Goal: Information Seeking & Learning: Find specific fact

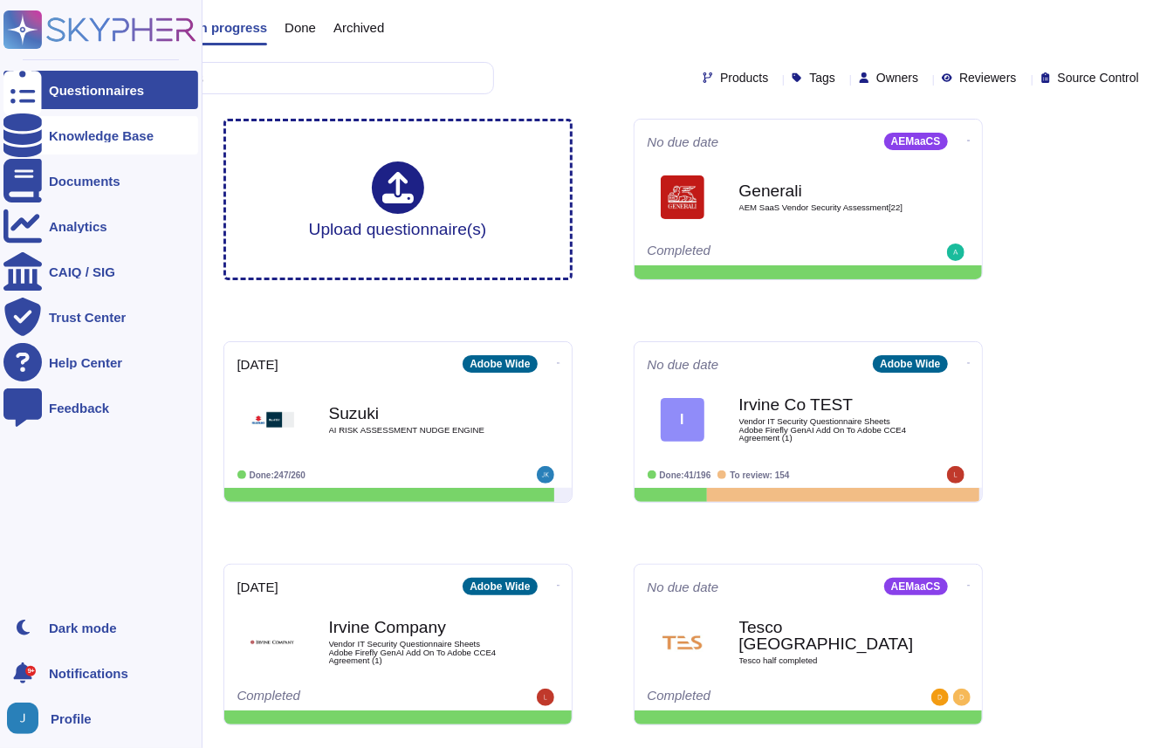
click at [24, 134] on icon at bounding box center [22, 135] width 38 height 44
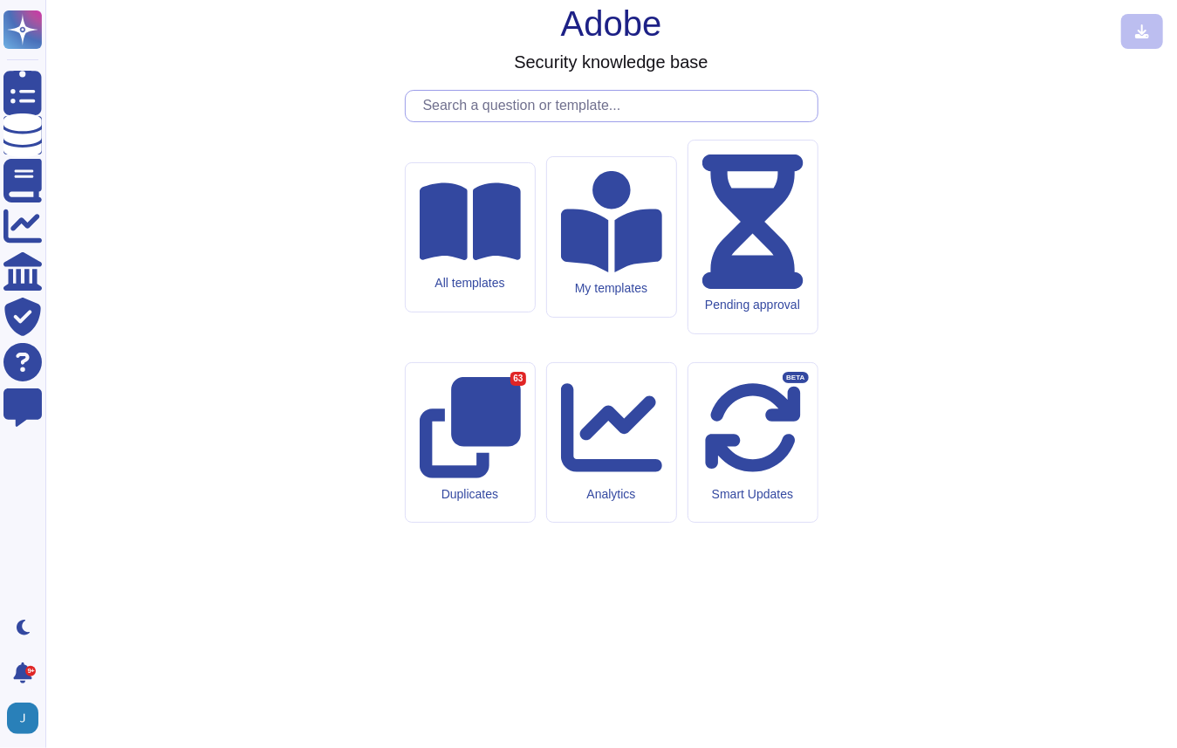
click at [625, 121] on input "text" at bounding box center [615, 106] width 403 height 31
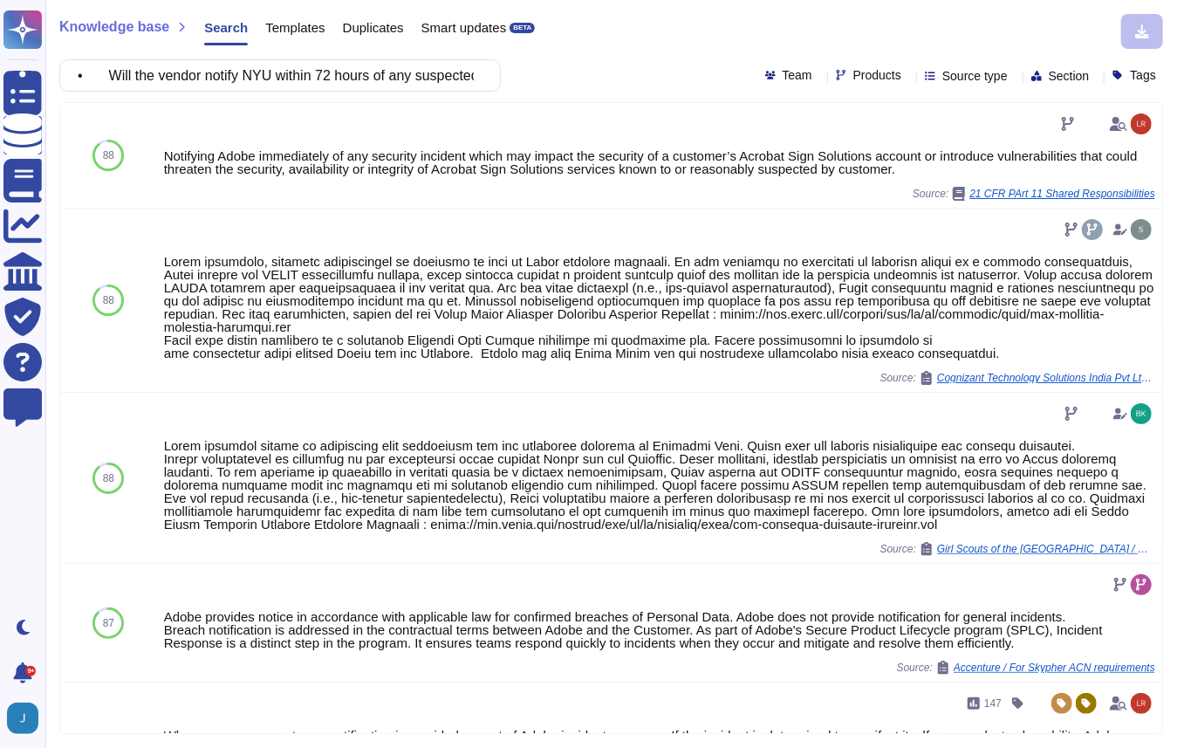
click at [595, 97] on div "Knowledge base Search Templates Duplicates Smart updates BETA • Will the vendor…" at bounding box center [611, 374] width 1132 height 748
click at [1050, 65] on div "• Will the vendor notify NYU within 72 hours of any suspected breach affecting …" at bounding box center [611, 75] width 1104 height 32
click at [1052, 72] on span "Section" at bounding box center [1069, 76] width 41 height 12
click at [949, 79] on span "Source type" at bounding box center [974, 76] width 65 height 12
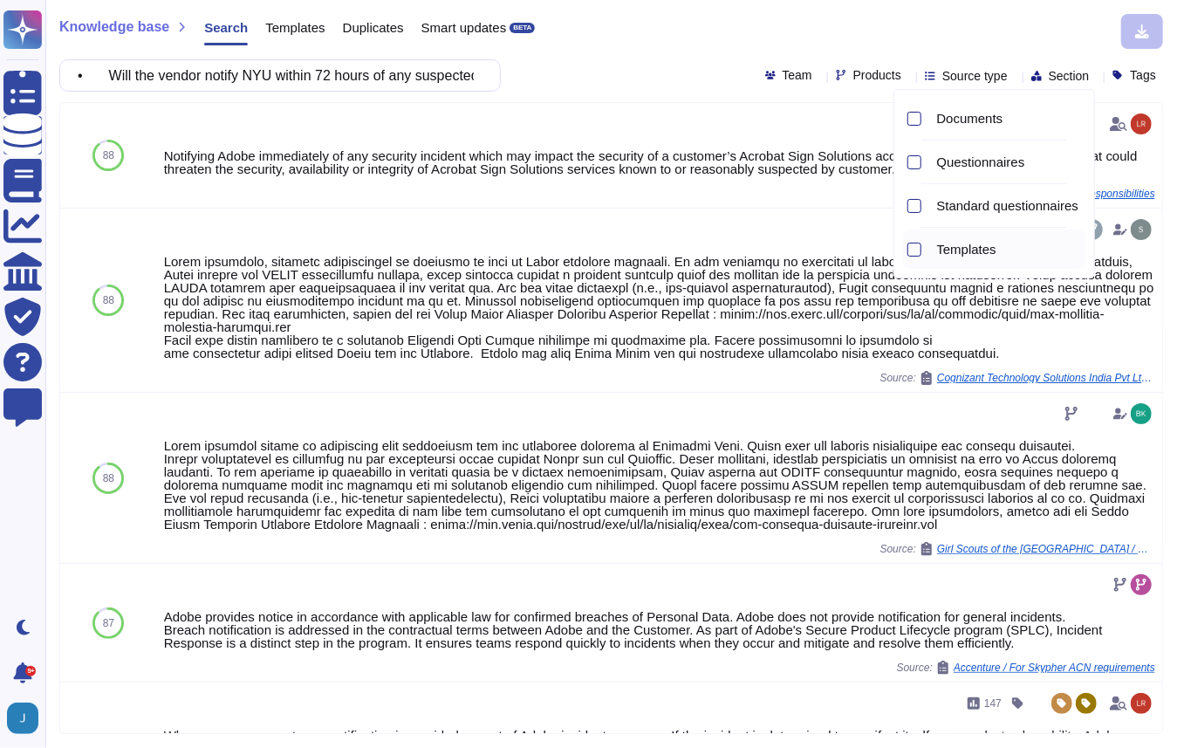
click at [934, 256] on div "Templates" at bounding box center [1008, 250] width 156 height 16
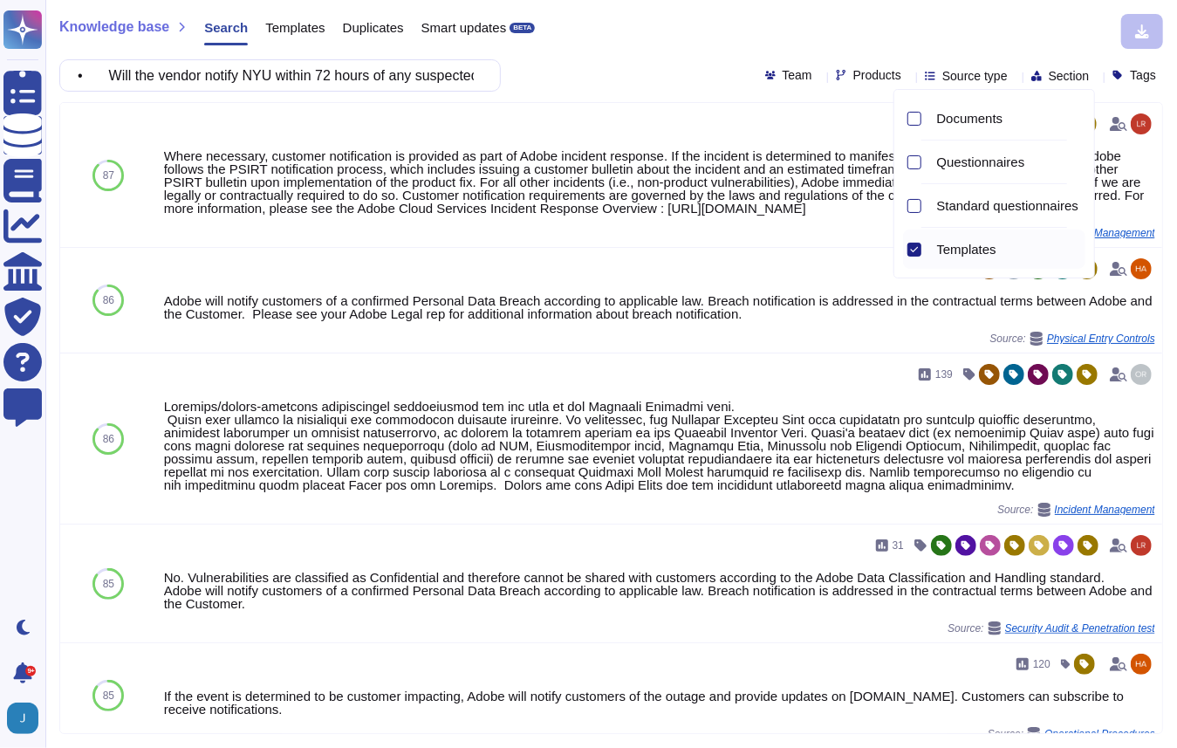
click at [639, 52] on div "Knowledge base Search Templates Duplicates Smart updates BETA • Will the vendor…" at bounding box center [611, 374] width 1132 height 748
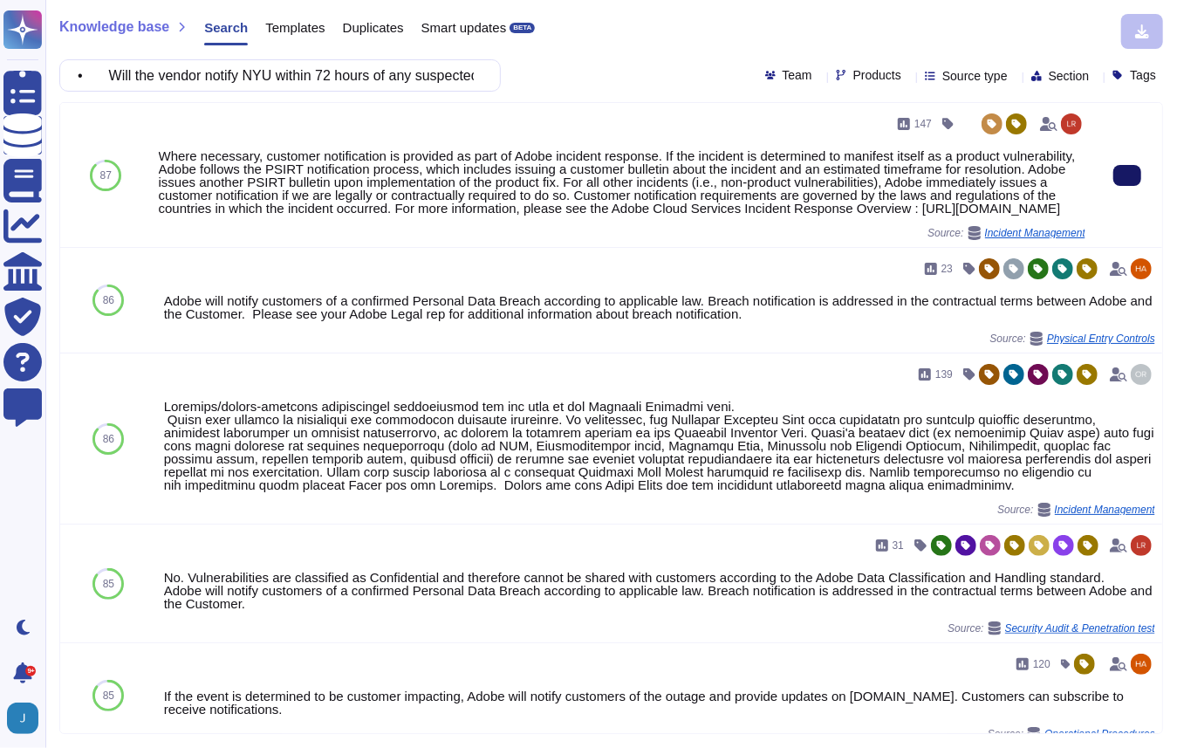
click at [1113, 183] on button at bounding box center [1127, 175] width 28 height 21
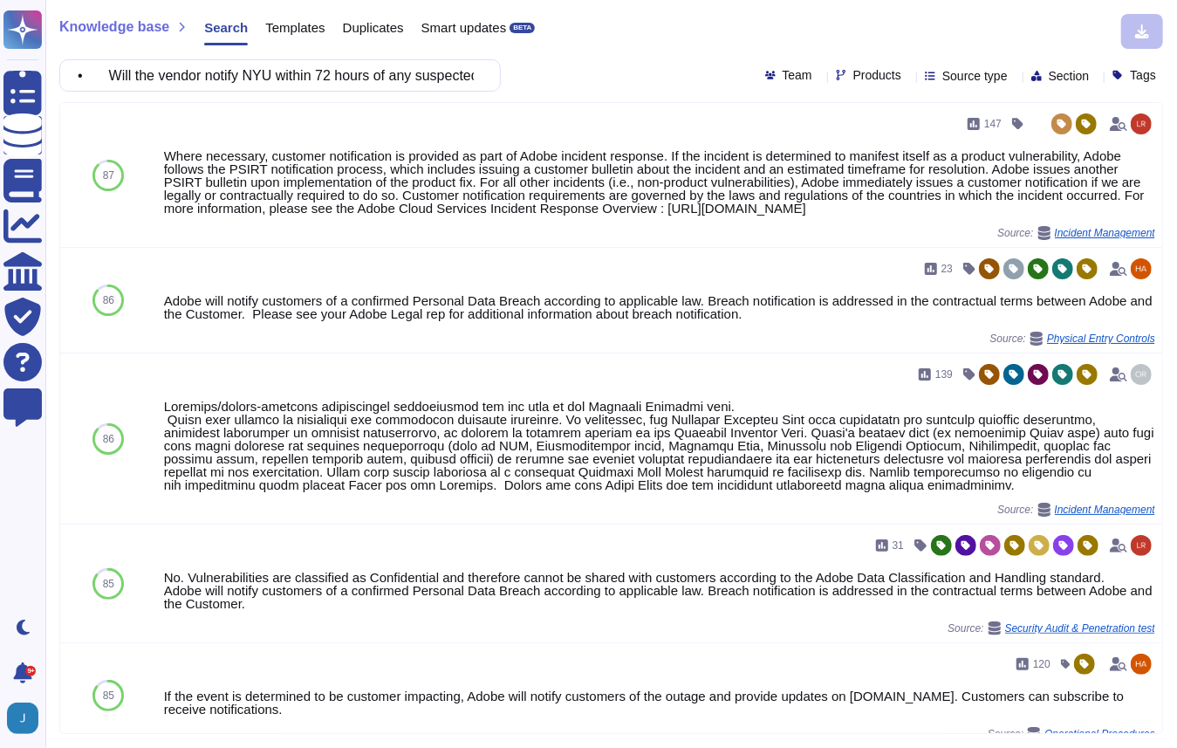
click at [380, 72] on input "• Will the vendor notify NYU within 72 hours of any suspected breach affecting …" at bounding box center [276, 75] width 414 height 31
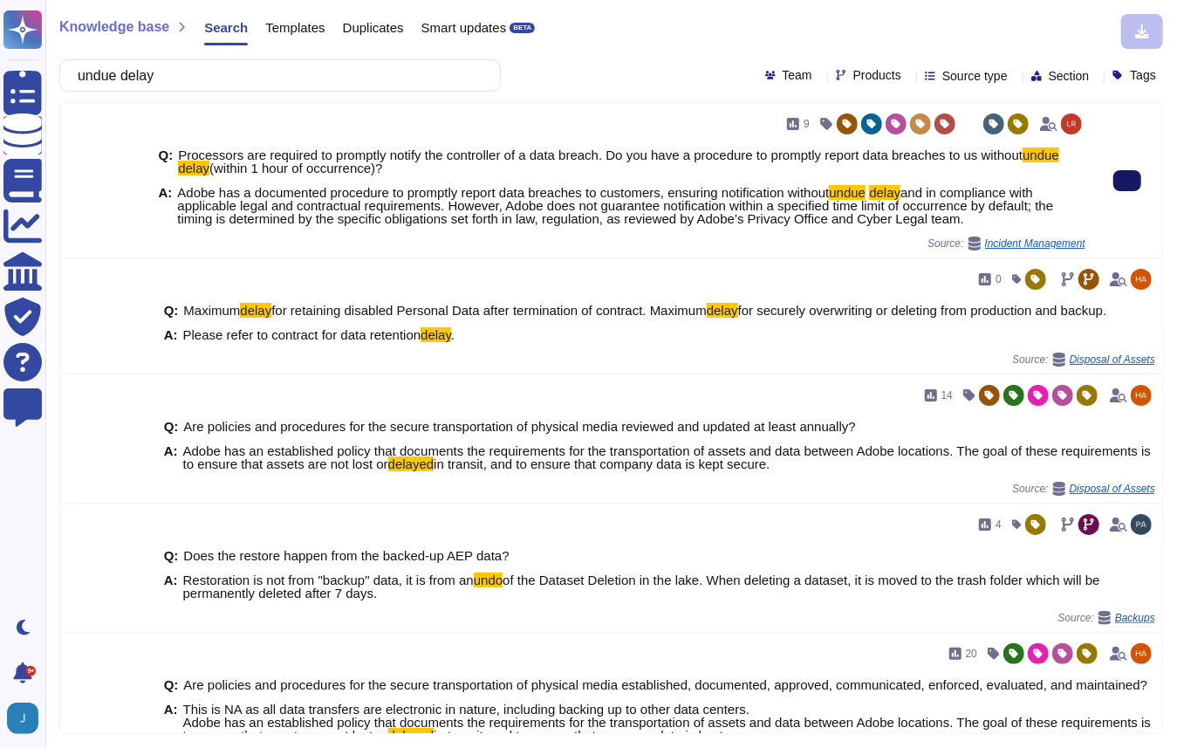
type input "undue delay"
click at [1127, 181] on icon at bounding box center [1127, 181] width 0 height 0
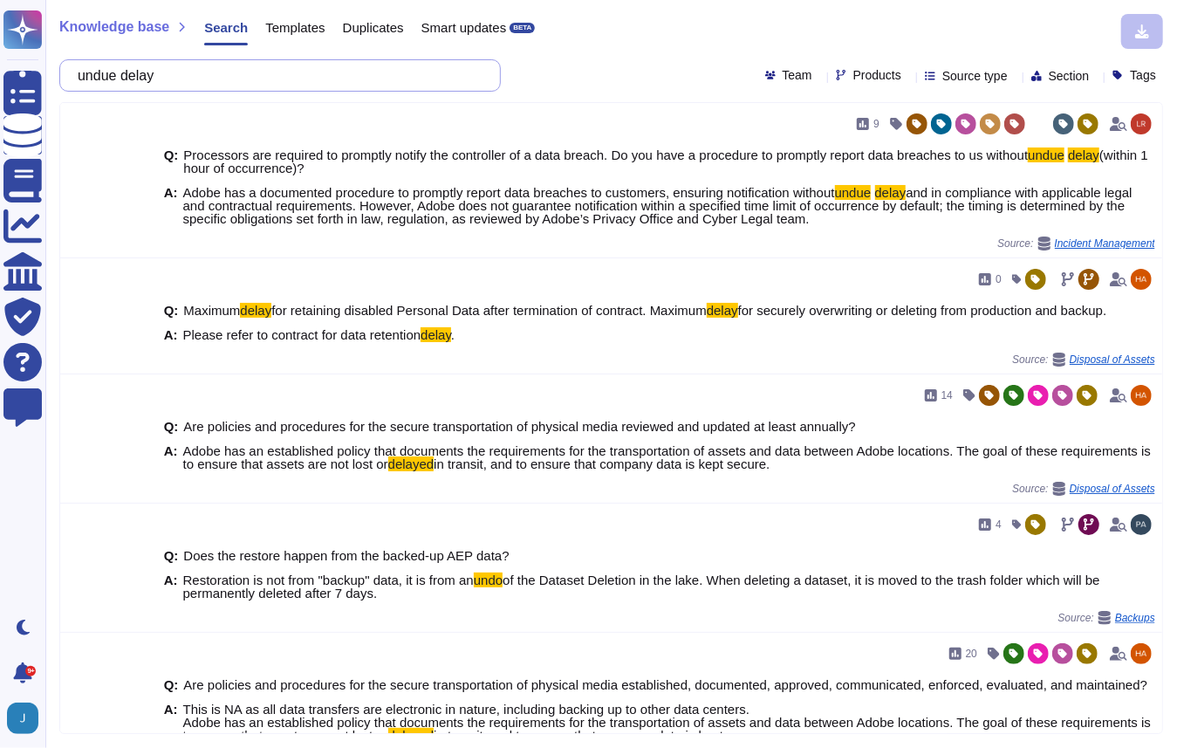
click at [330, 79] on input "undue delay" at bounding box center [276, 75] width 414 height 31
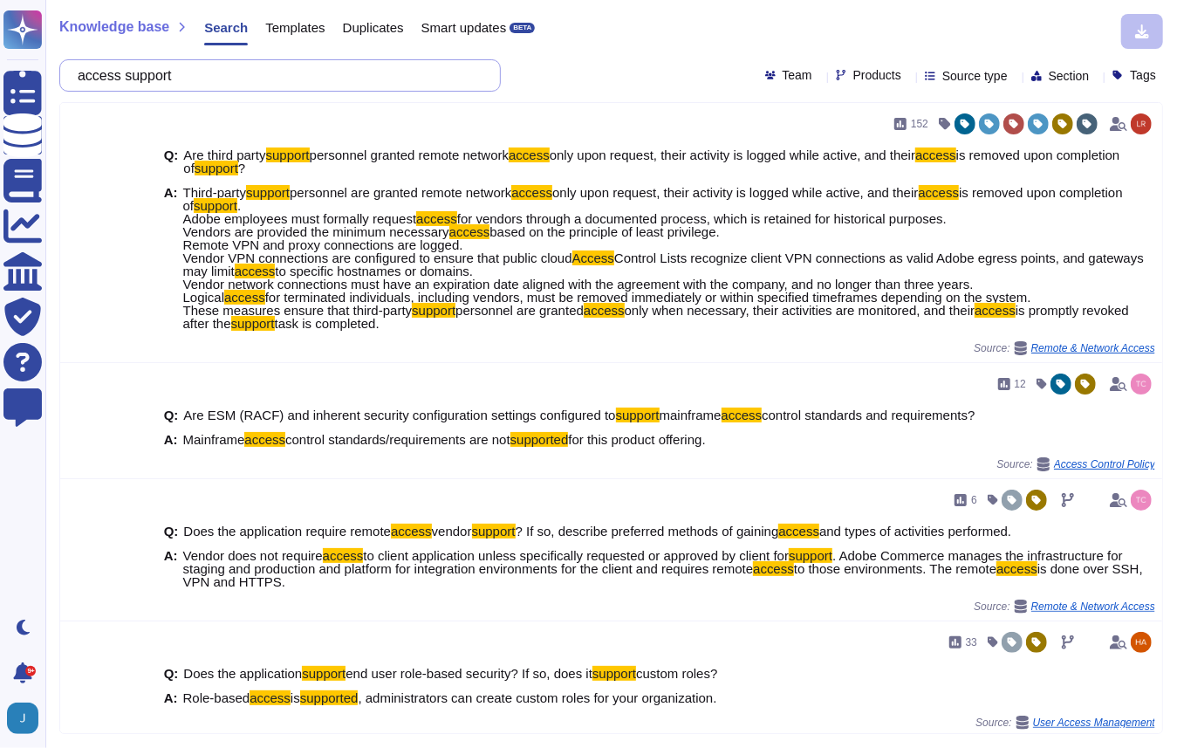
click at [352, 76] on input "access support" at bounding box center [276, 75] width 414 height 31
paste input "• Does the vendor have access to NYU data? If yes, please summarize the specifi…"
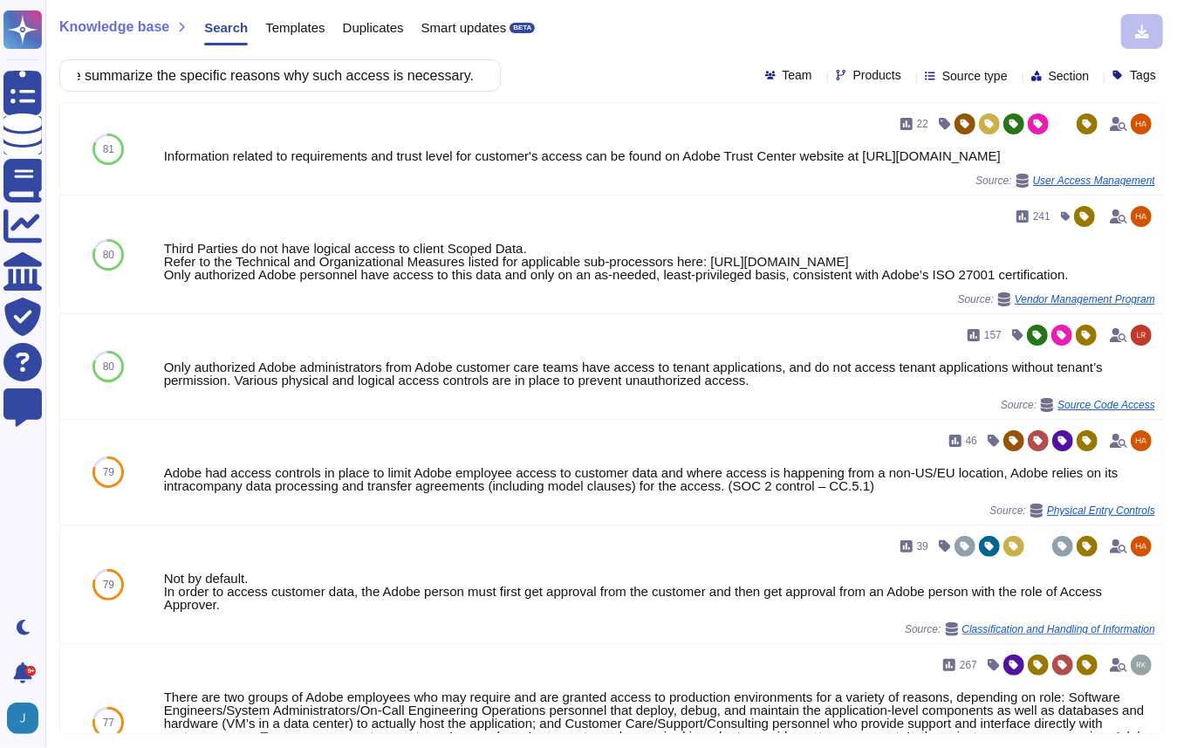
click at [960, 75] on span "Source type" at bounding box center [974, 76] width 65 height 12
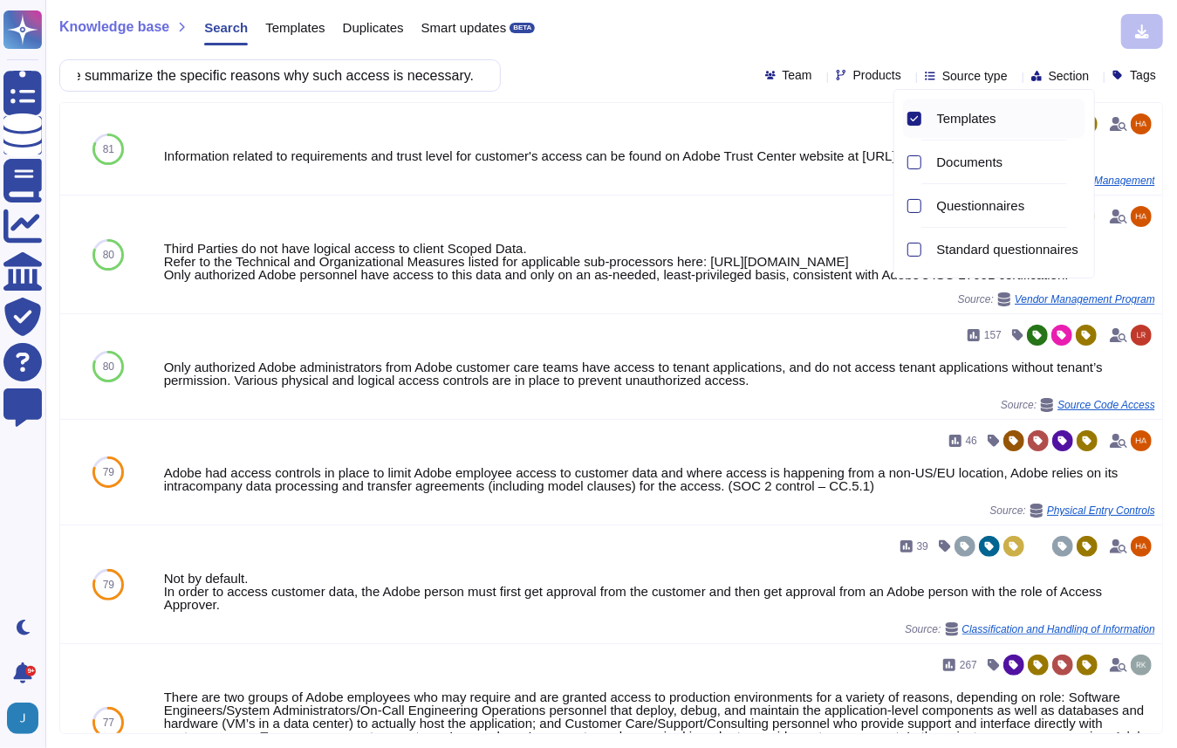
scroll to position [0, 0]
click at [842, 31] on div "Knowledge base Search Templates Duplicates Smart updates BETA" at bounding box center [604, 31] width 1091 height 35
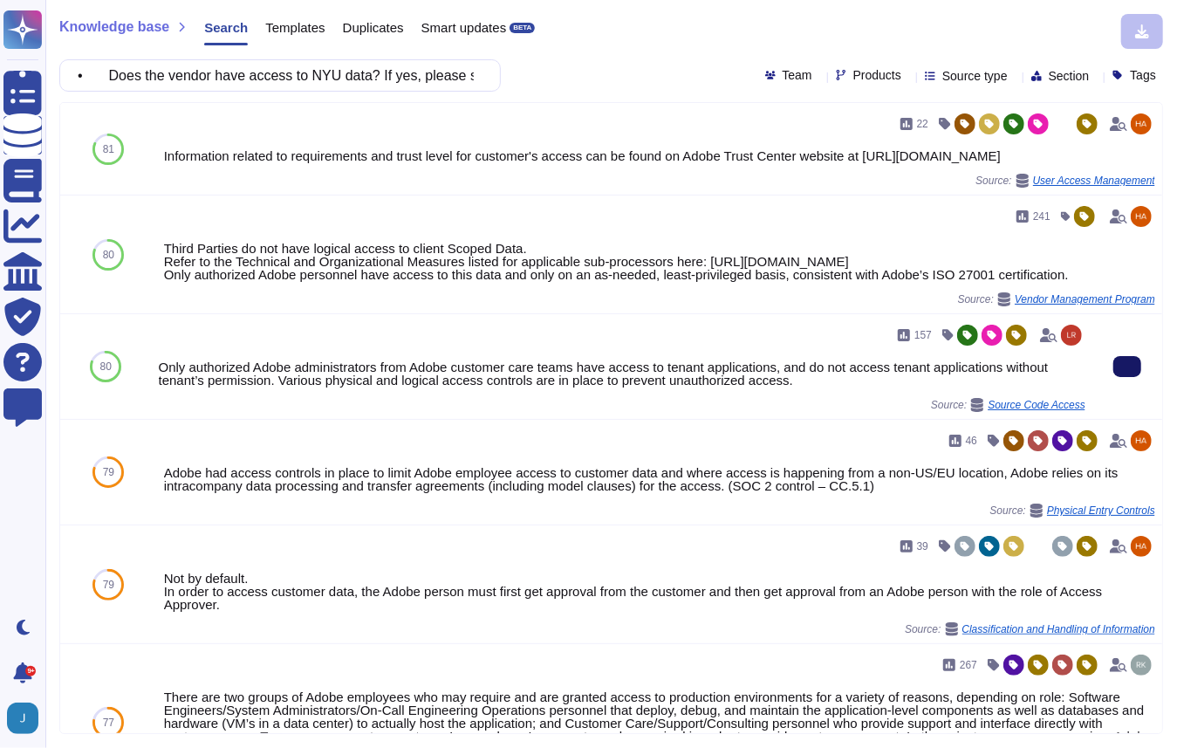
click at [1113, 366] on button at bounding box center [1127, 366] width 28 height 21
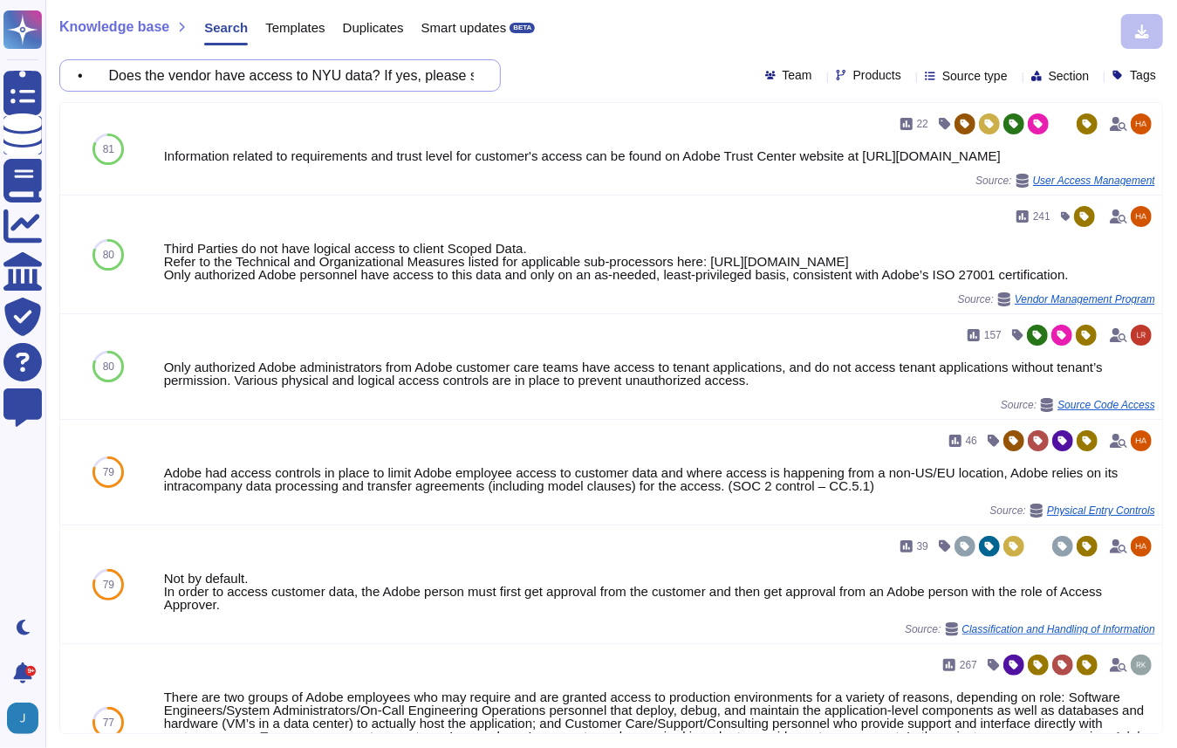
click at [277, 79] on input "• Does the vendor have access to NYU data? If yes, please summarize the specifi…" at bounding box center [276, 75] width 414 height 31
paste input "How often are firewall rule sets reviewed?"
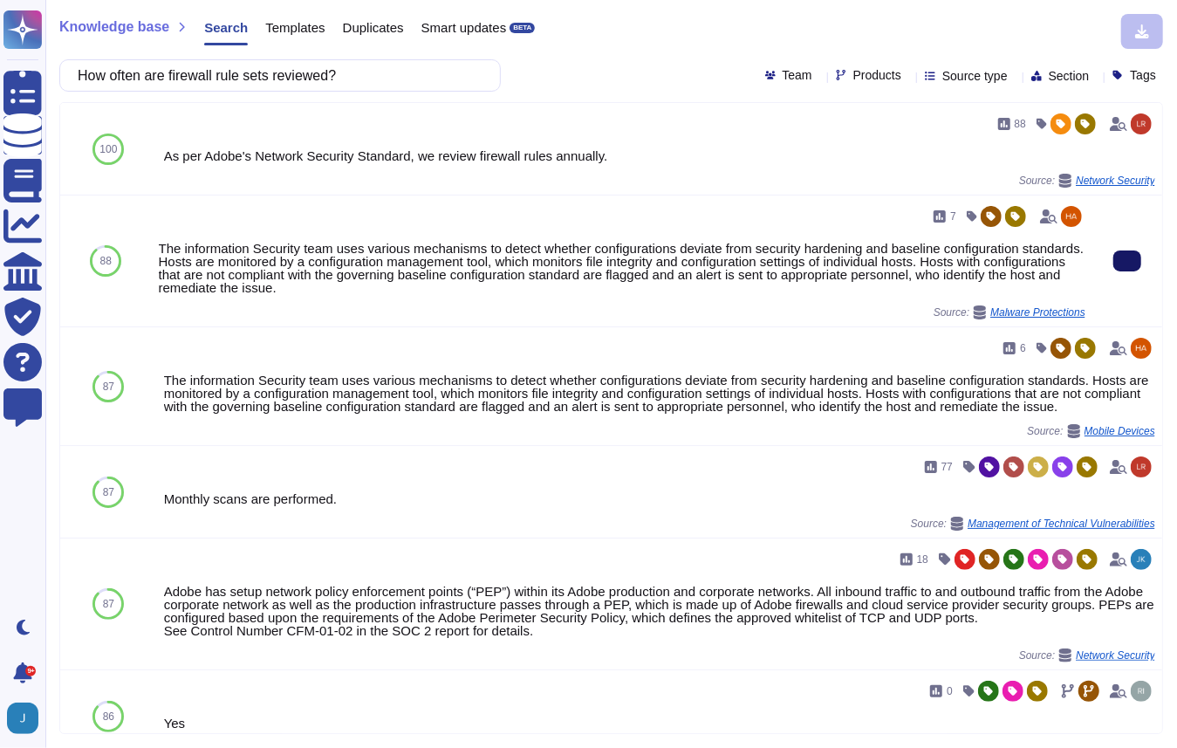
type input "How often are firewall rule sets reviewed?"
click at [1127, 261] on icon at bounding box center [1127, 261] width 0 height 0
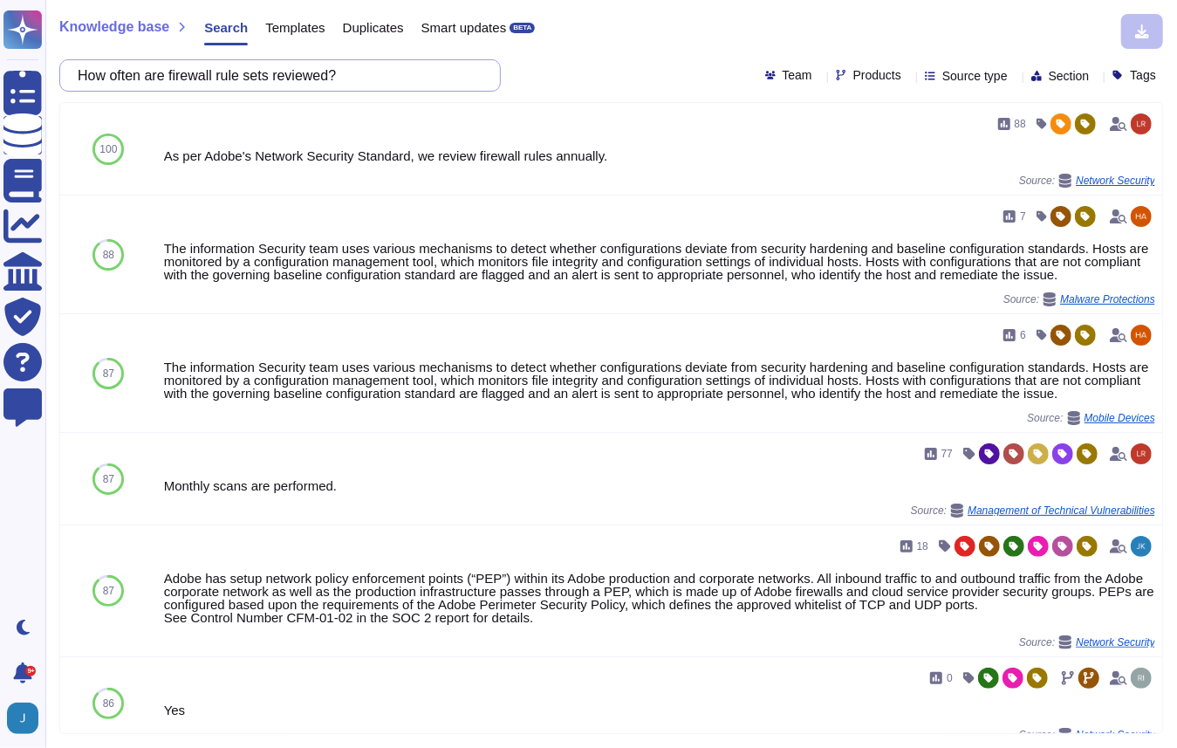
click at [256, 74] on input "How often are firewall rule sets reviewed?" at bounding box center [276, 75] width 414 height 31
paste input "Does your company have change management process with documented expected chang…"
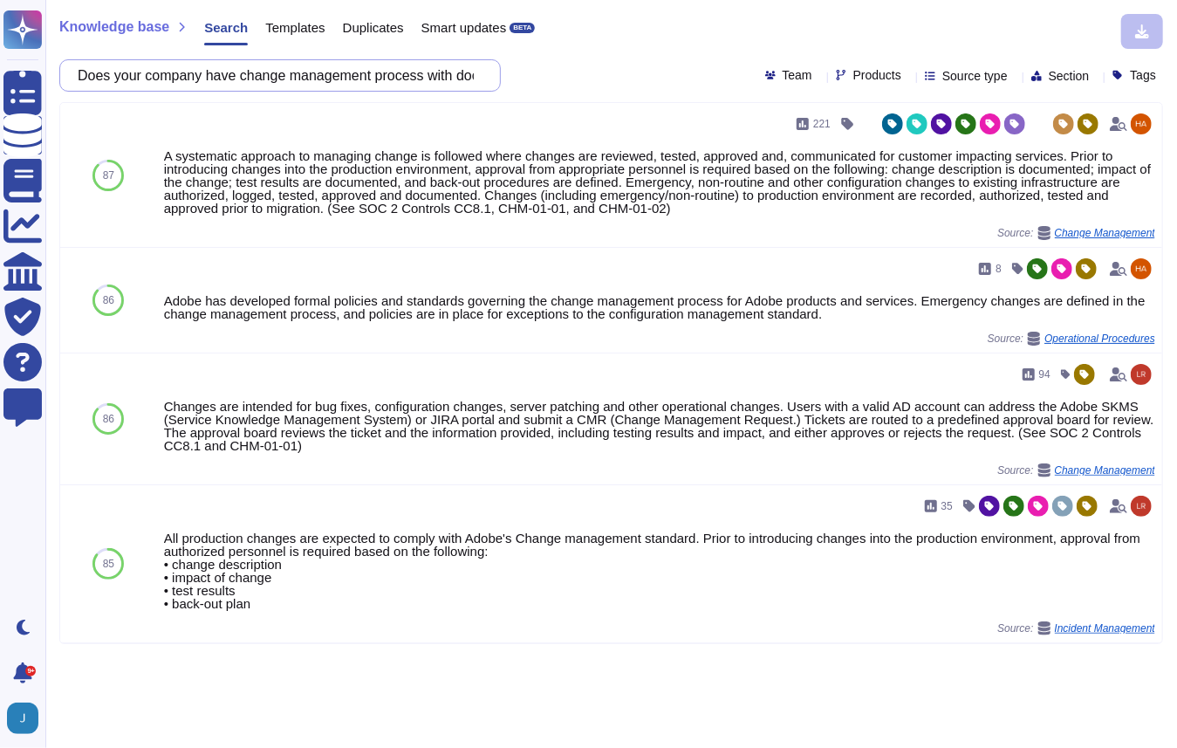
click at [239, 69] on input "Does your company have change management process with documented expected chang…" at bounding box center [276, 75] width 414 height 31
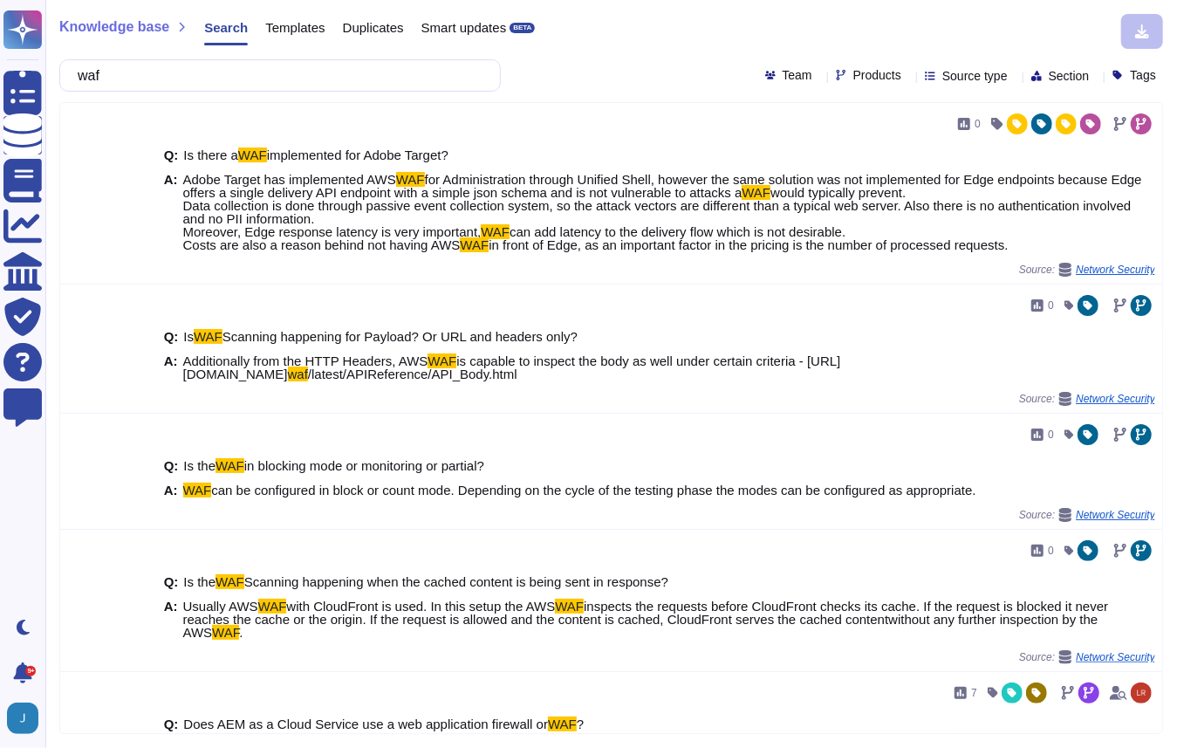
type input "waf"
click at [291, 33] on span "Templates" at bounding box center [294, 27] width 59 height 13
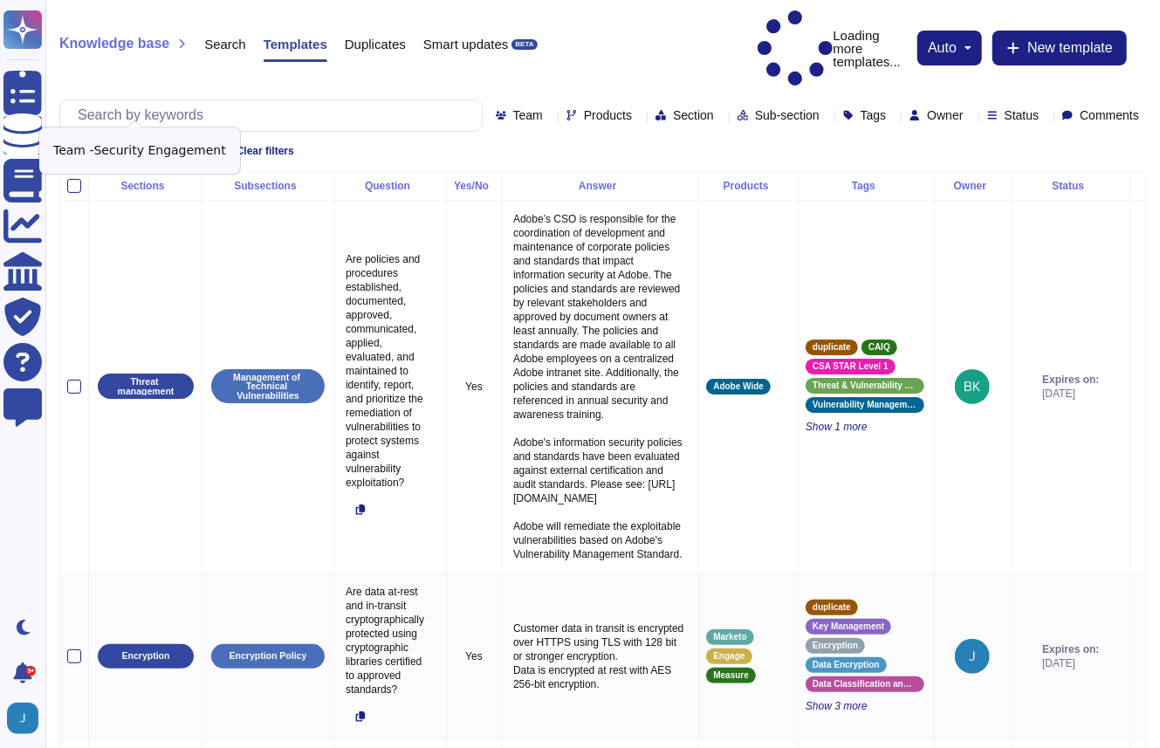
click at [196, 142] on div "Security Engagement" at bounding box center [133, 151] width 149 height 18
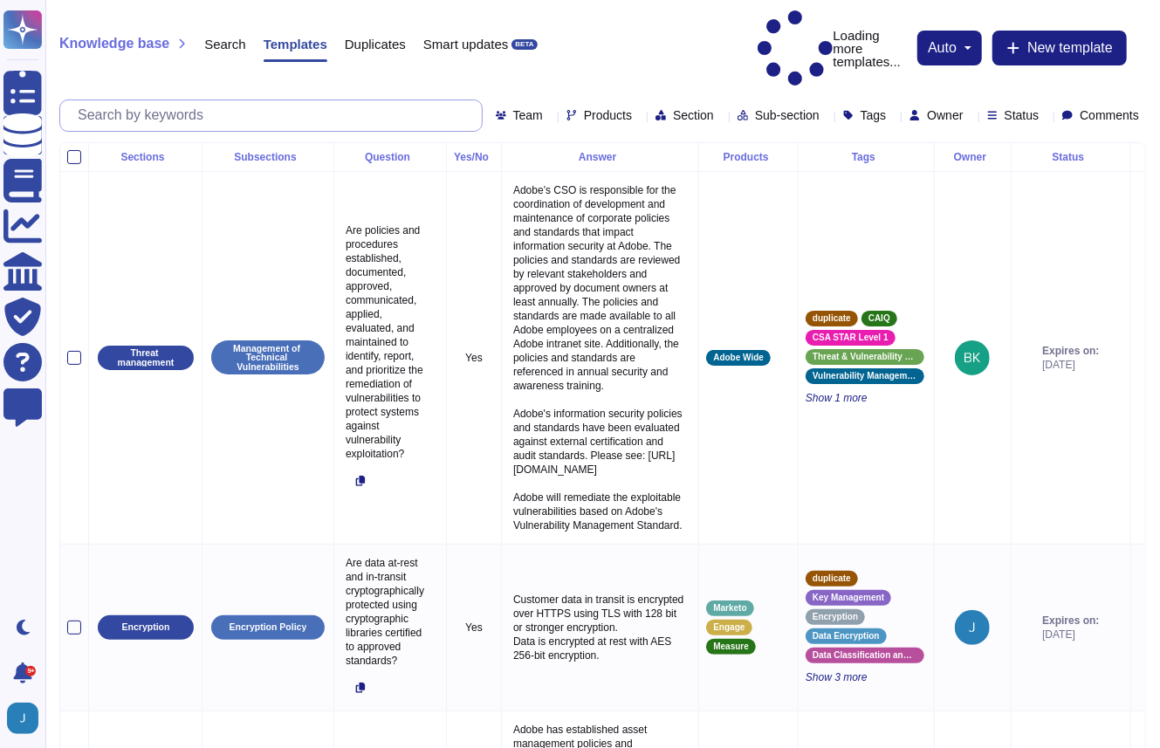
click at [204, 100] on input "text" at bounding box center [275, 115] width 413 height 31
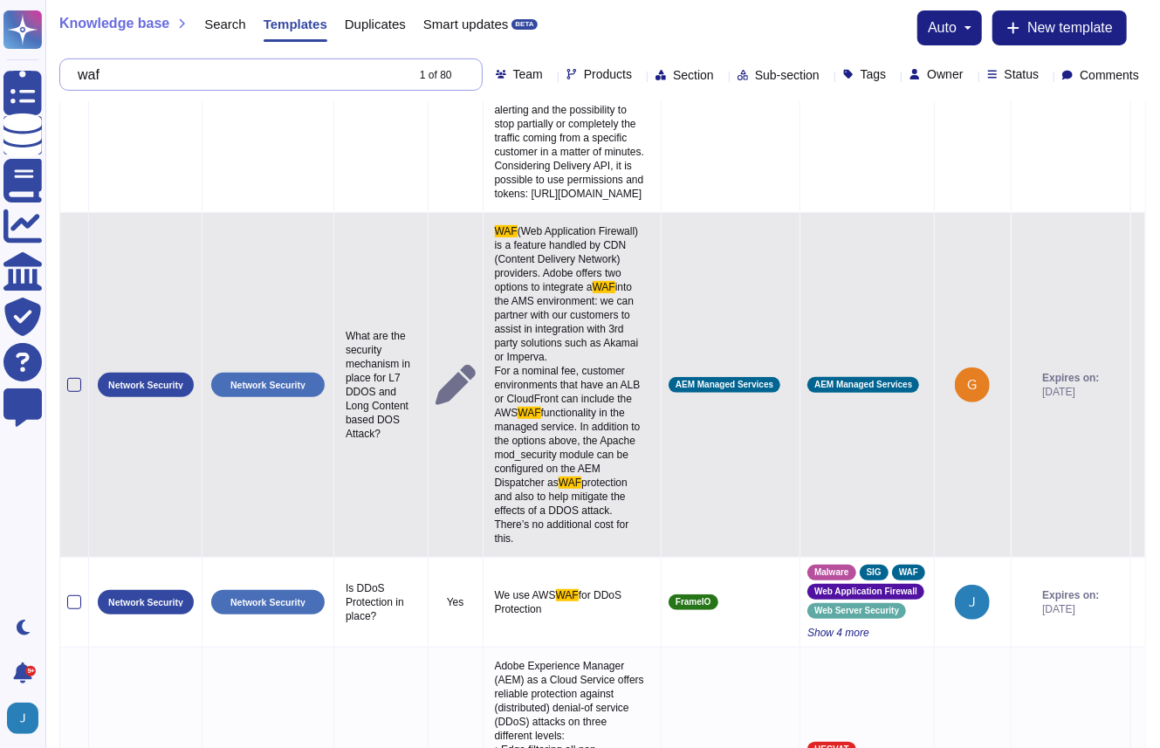
scroll to position [378, 0]
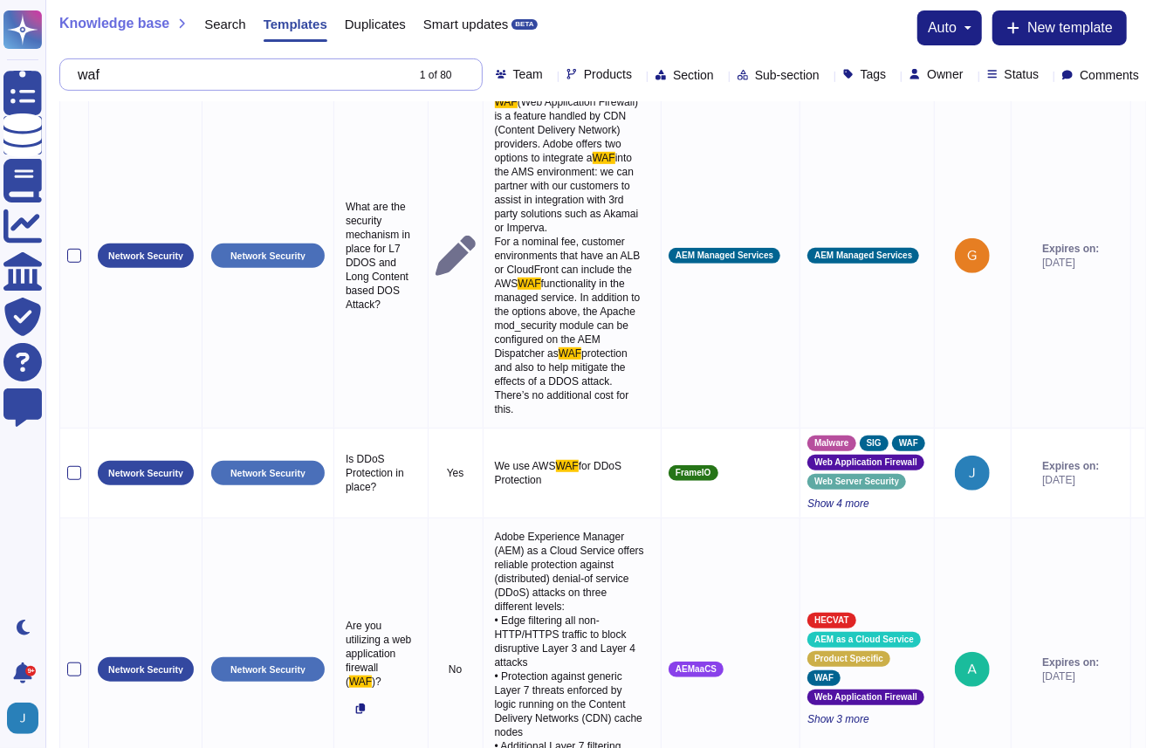
type input "waf"
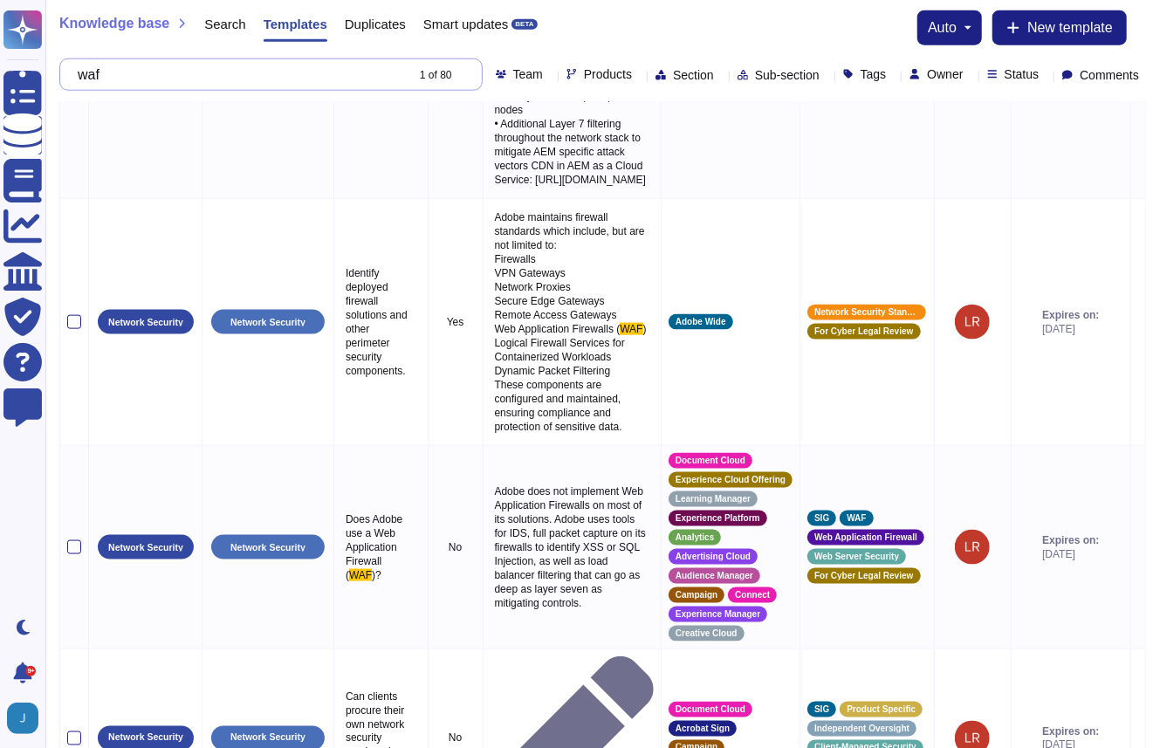
scroll to position [978, 0]
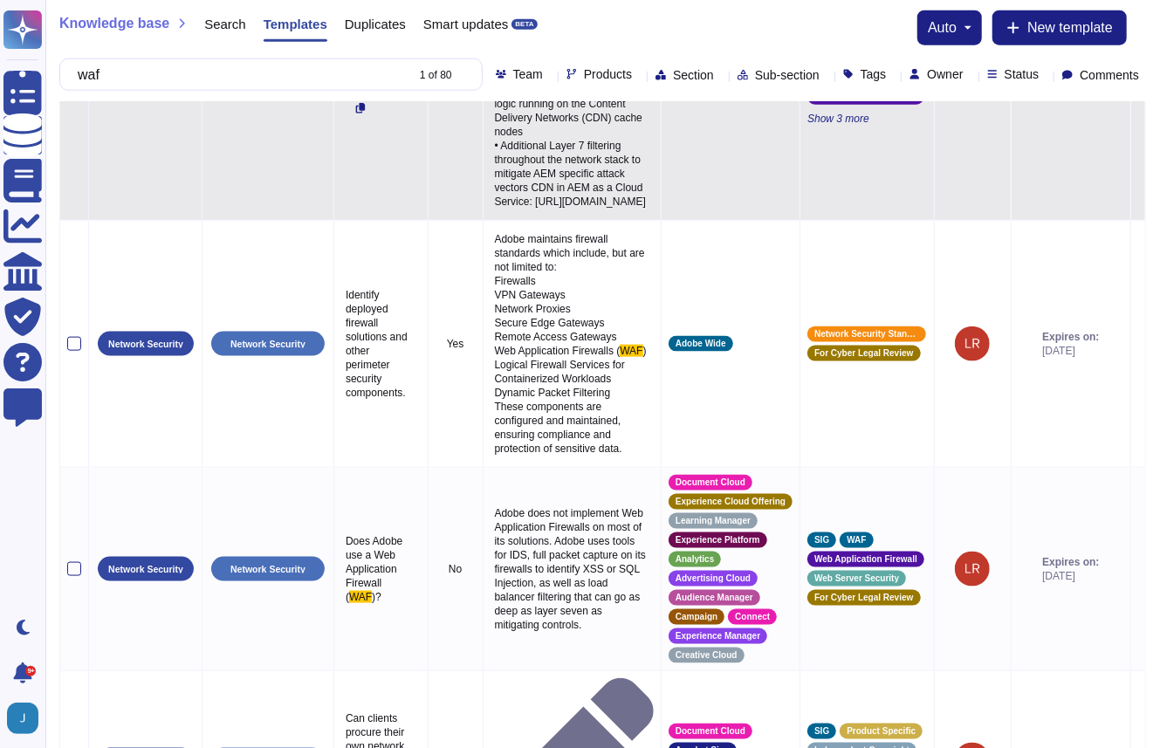
copy p "Adobe Experience Manager (AEM) as a Cloud Service offers reliable protection ag…"
drag, startPoint x: 499, startPoint y: 132, endPoint x: 631, endPoint y: 443, distance: 338.2
click at [631, 213] on p "Adobe Experience Manager (AEM) as a Cloud Service offers reliable protection ag…" at bounding box center [571, 69] width 163 height 288
type textarea "Adobe Experience Manager (AEM) as a Cloud Service offers reliable protection ag…"
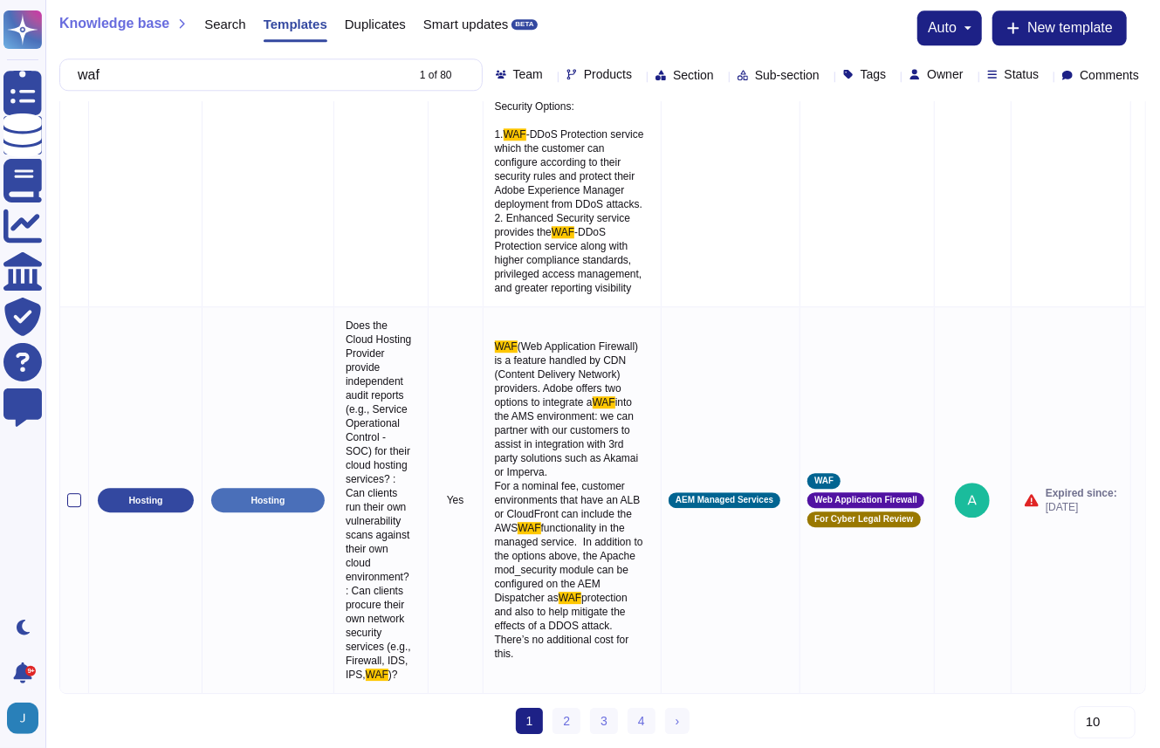
scroll to position [2779, 0]
click at [565, 718] on link "2" at bounding box center [566, 721] width 28 height 26
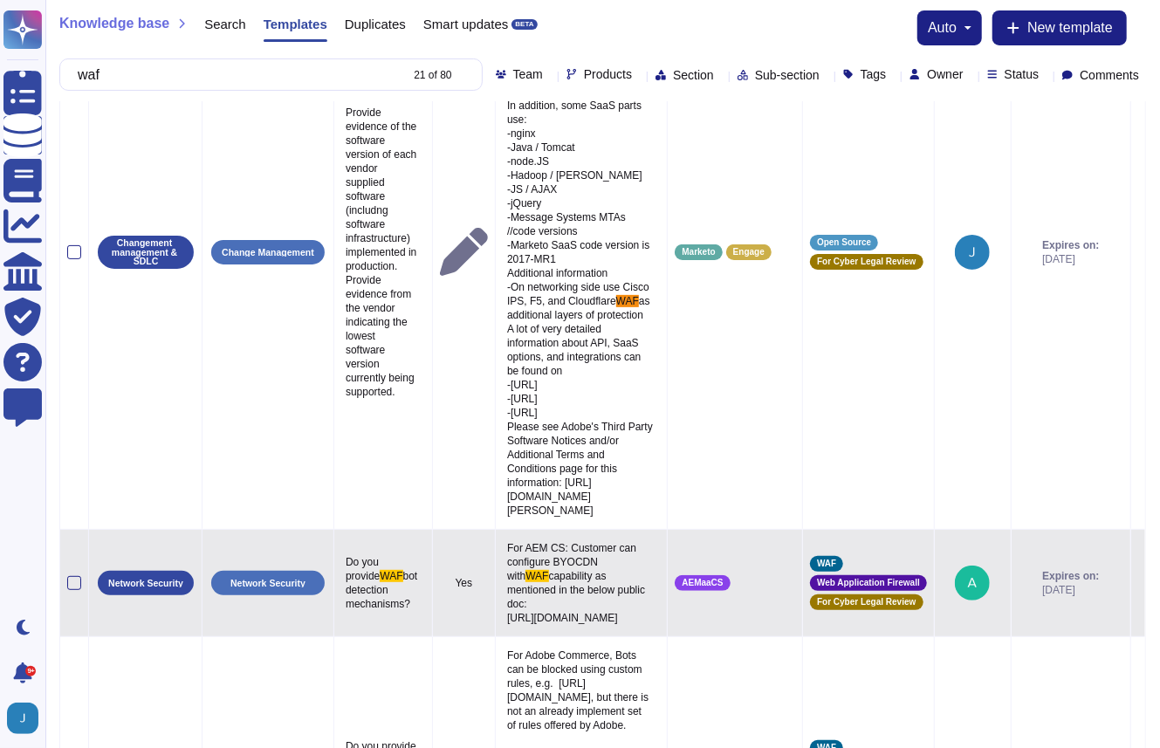
scroll to position [0, 0]
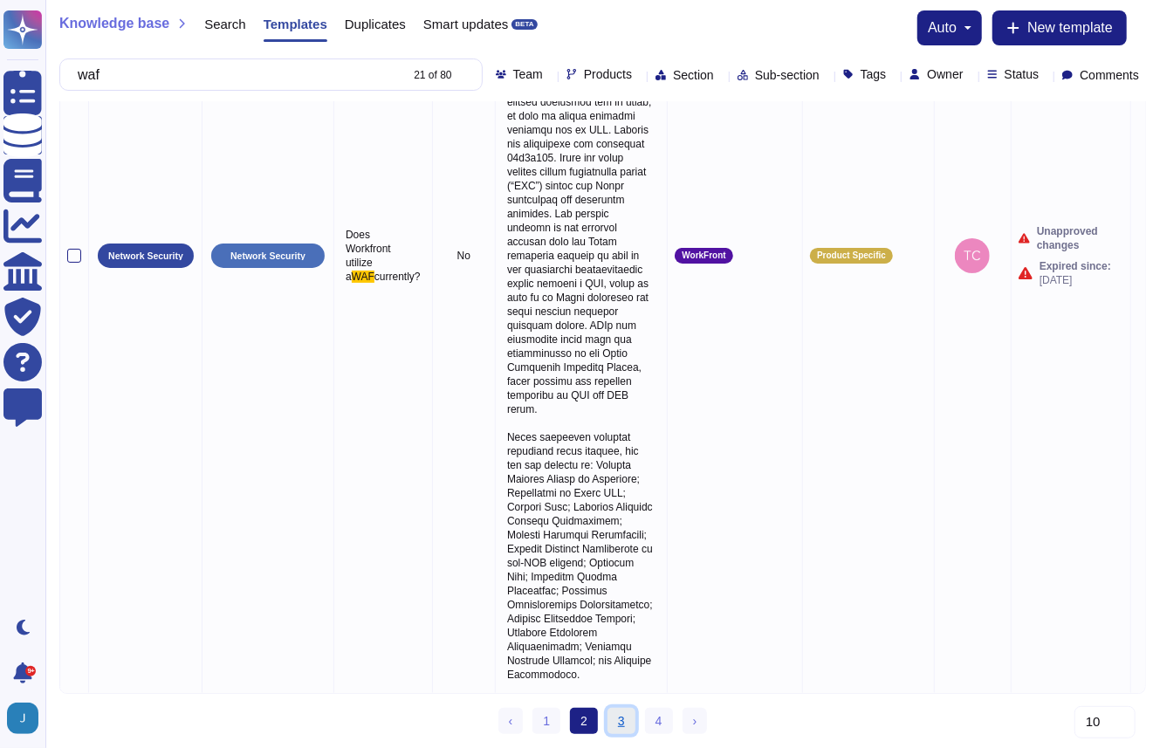
click at [607, 714] on link "3" at bounding box center [621, 721] width 28 height 26
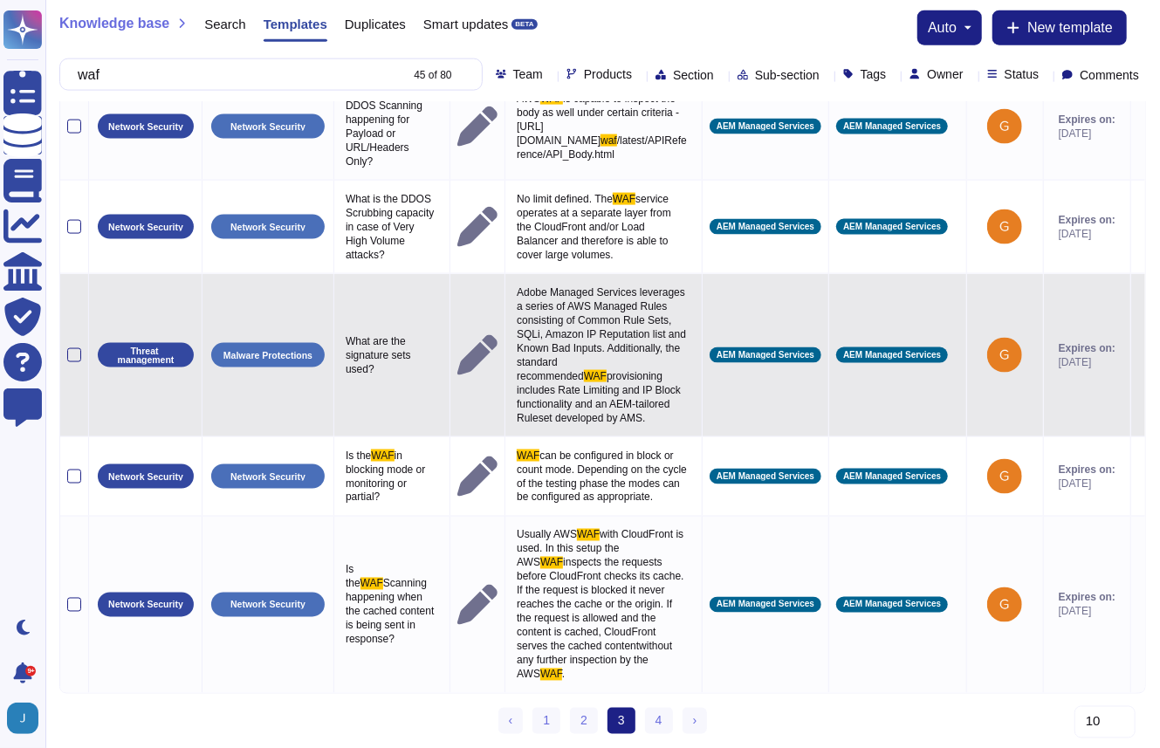
scroll to position [1774, 0]
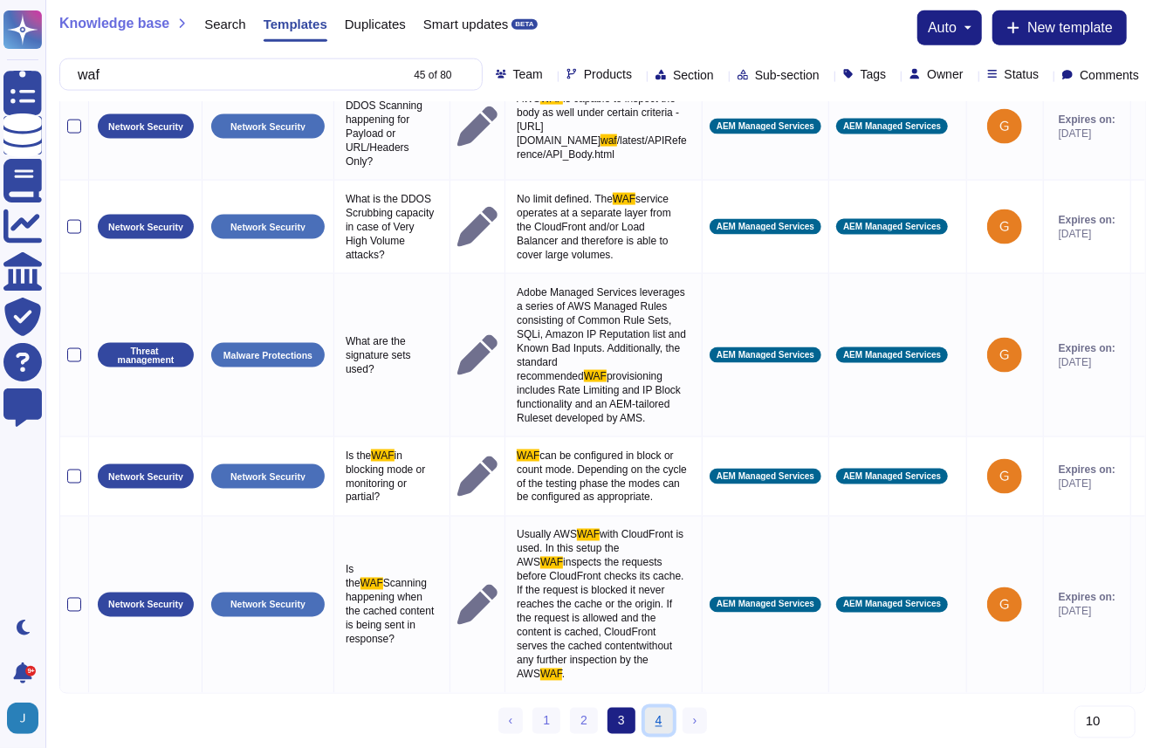
click at [660, 719] on link "4" at bounding box center [659, 721] width 28 height 26
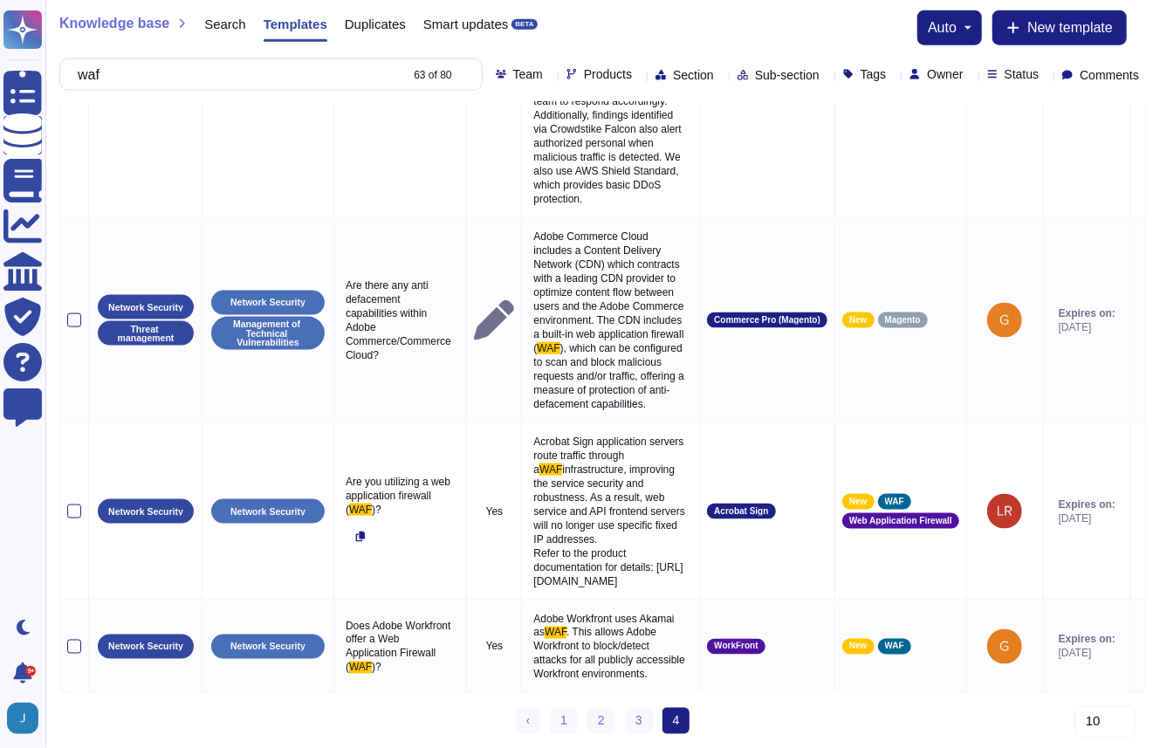
scroll to position [1335, 0]
click at [218, 75] on input "waf" at bounding box center [233, 74] width 329 height 31
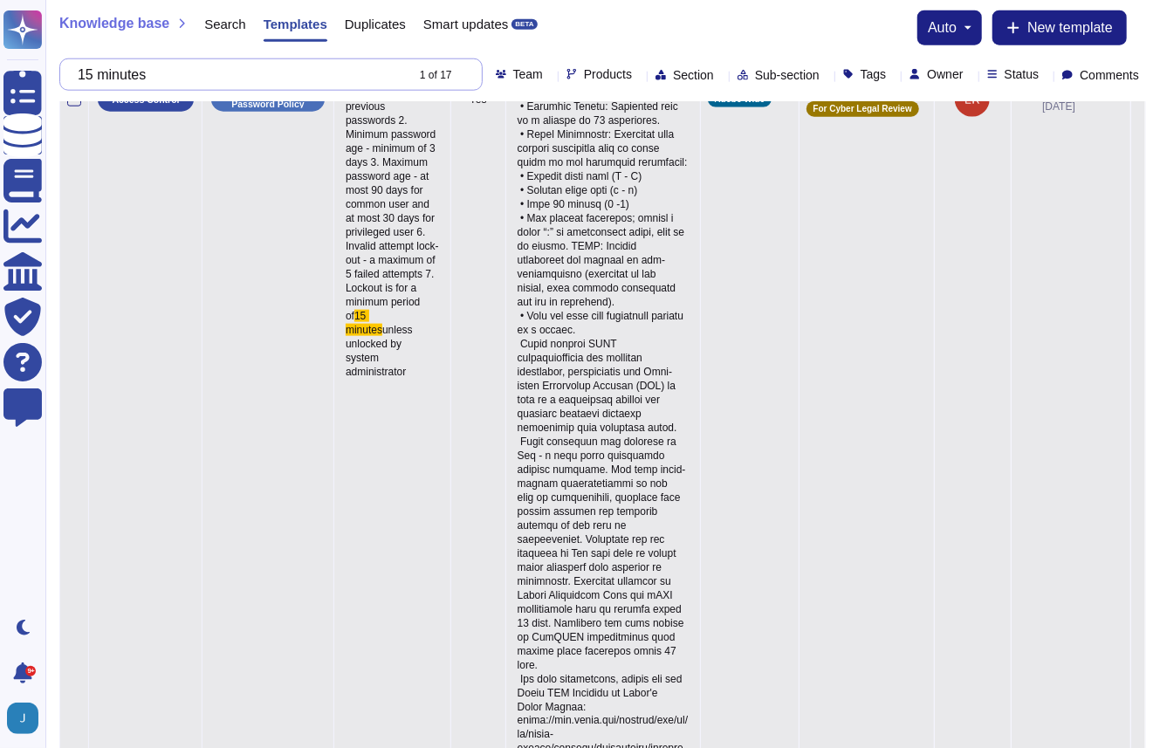
scroll to position [1553, 0]
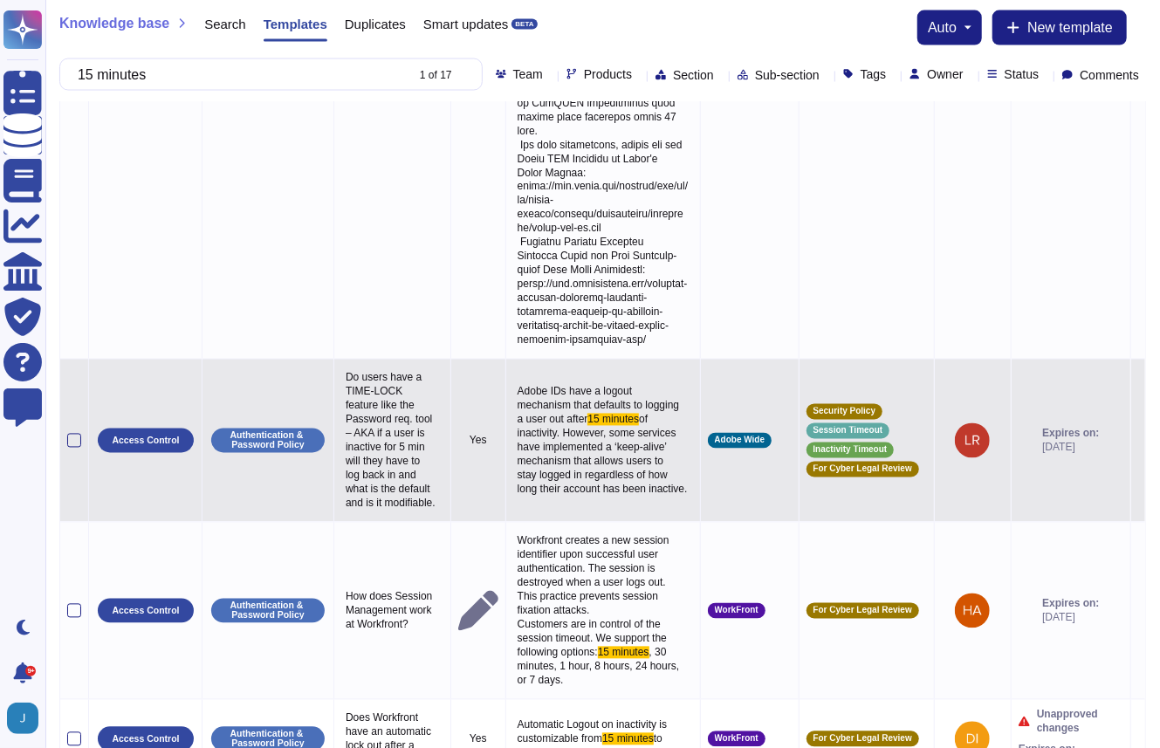
type input "15 minutes"
click at [596, 496] on span "of inactivity. However, some services have implemented a ‘keep-alive’ mechanism…" at bounding box center [602, 455] width 170 height 82
click at [596, 486] on textarea "Adobe IDs have a logout mechanism that defaults to logging a user out after 15 …" at bounding box center [600, 433] width 175 height 106
type textarea "Adobe IDs have a logout mechanism that defaults to logging a user out after 15 …"
click at [596, 486] on textarea "Adobe IDs have a logout mechanism that defaults to logging a user out after 15 …" at bounding box center [600, 433] width 175 height 106
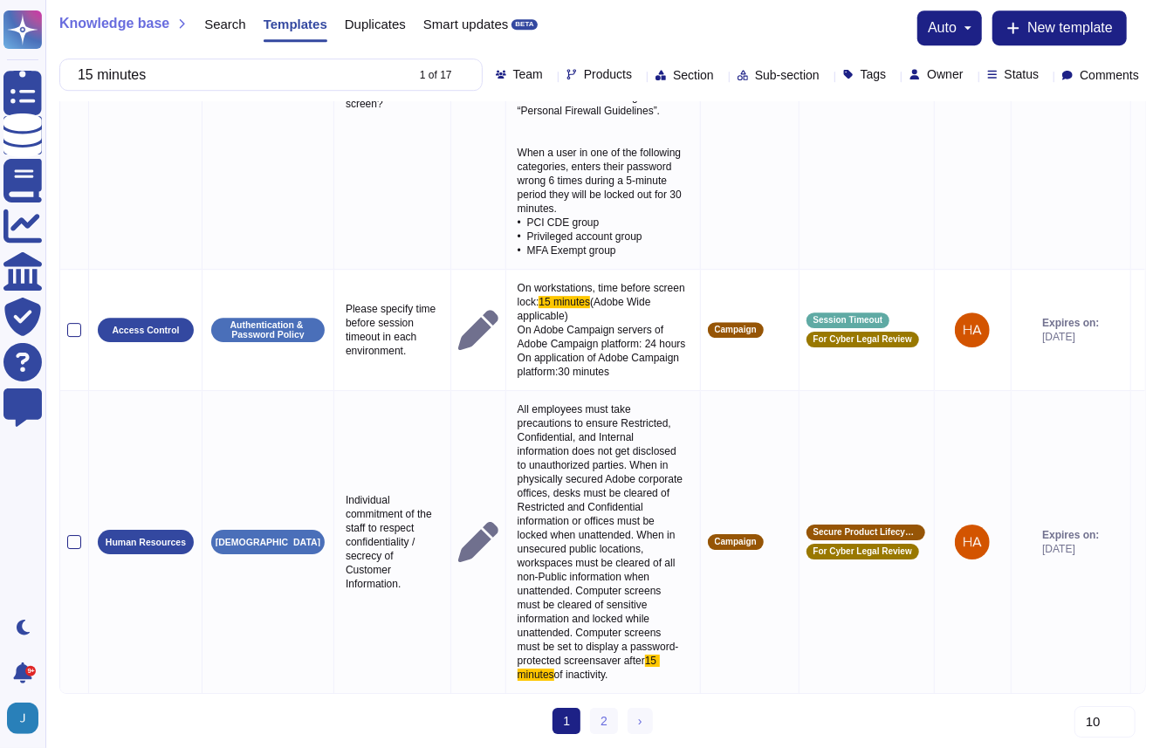
scroll to position [3100, 0]
click at [606, 716] on link "2" at bounding box center [604, 721] width 28 height 26
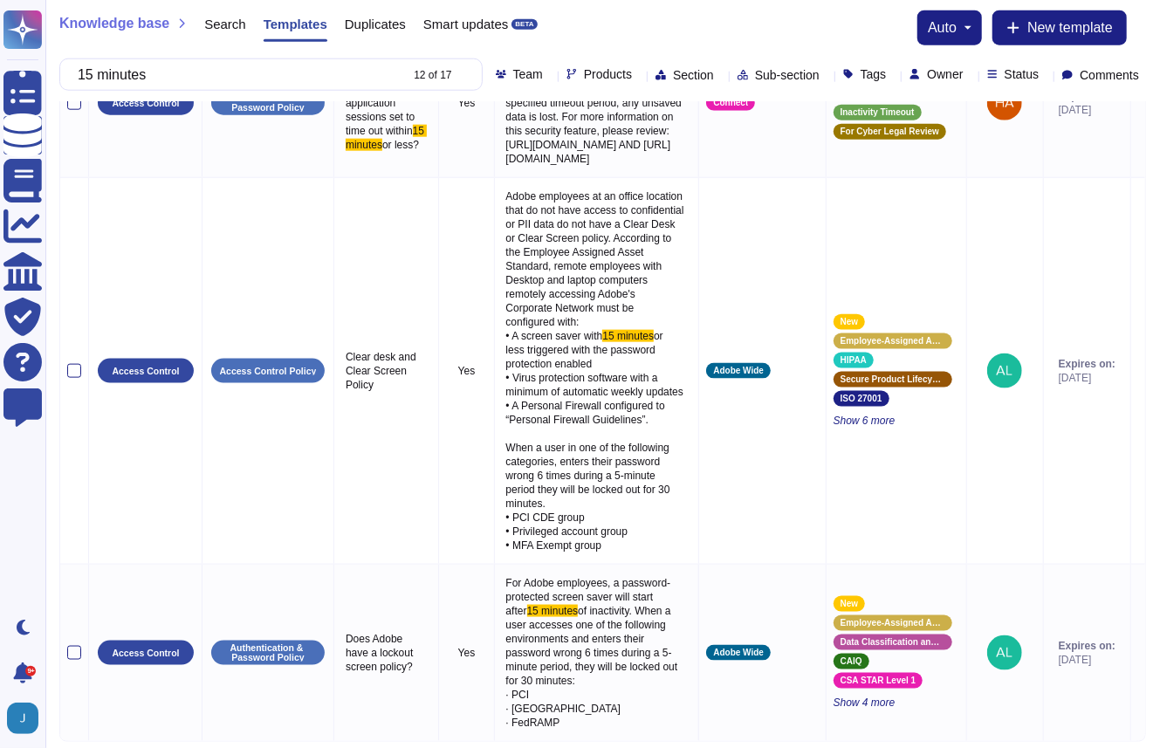
scroll to position [1232, 0]
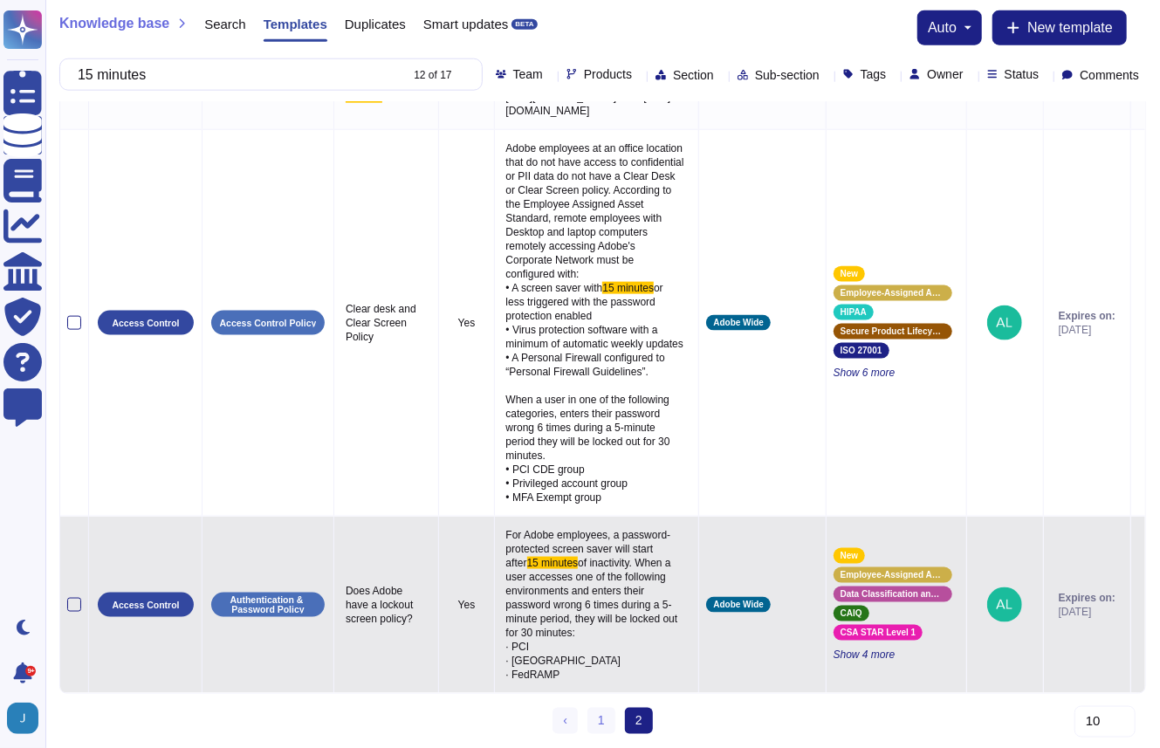
click at [580, 529] on span "For Adobe employees, a password-protected screen saver will start after" at bounding box center [588, 549] width 165 height 40
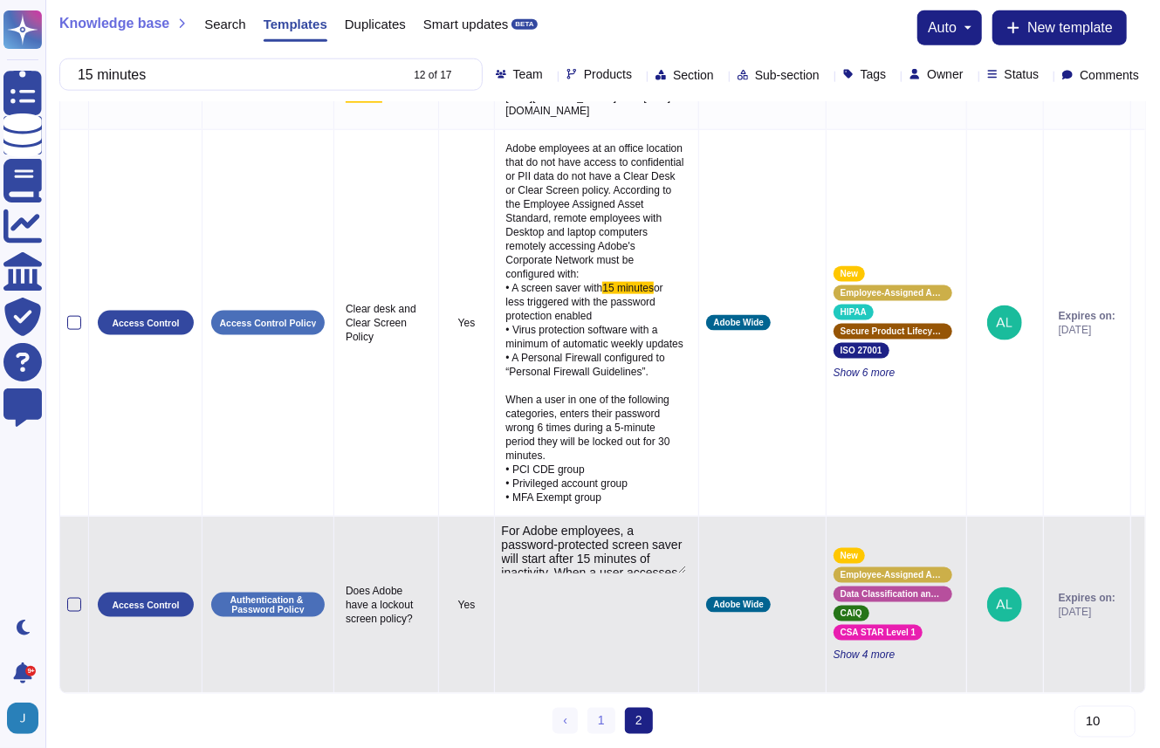
type textarea "For Adobe employees, a password-protected screen saver will start after 15 minu…"
drag, startPoint x: 505, startPoint y: 497, endPoint x: 577, endPoint y: 510, distance: 72.7
click at [577, 524] on textarea "For Adobe employees, a password-protected screen saver will start after 15 minu…" at bounding box center [595, 549] width 186 height 50
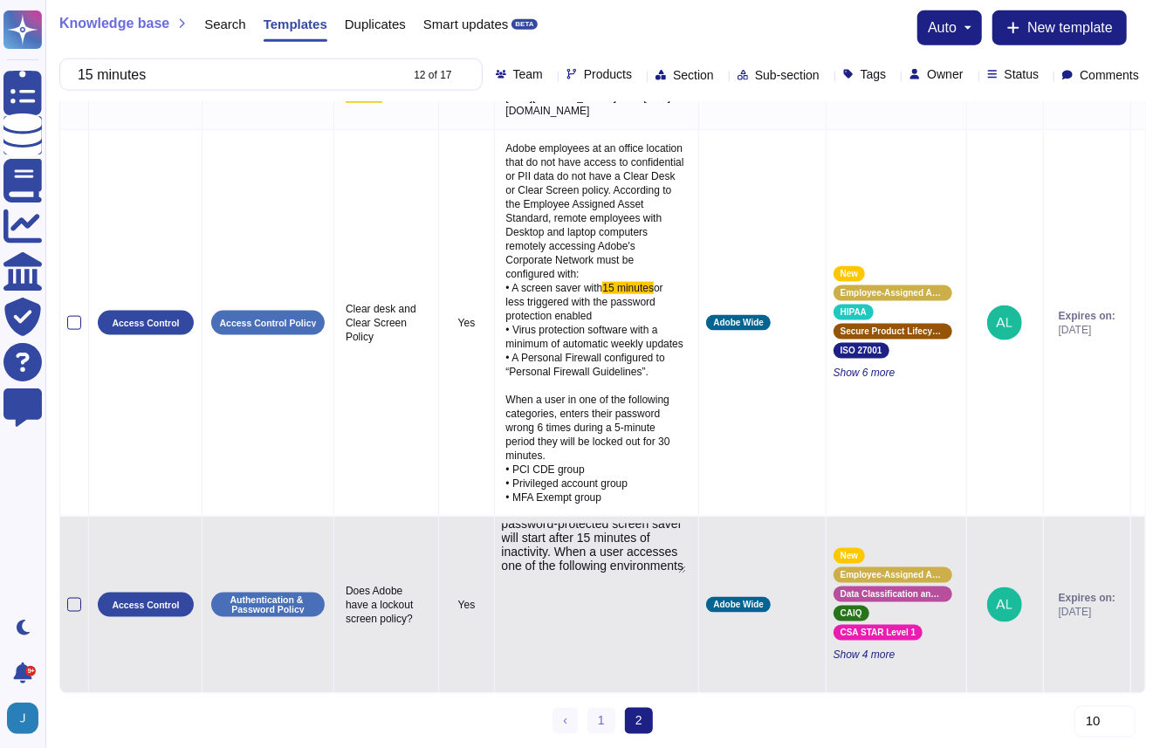
click at [609, 524] on textarea "For Adobe employees, a password-protected screen saver will start after 15 minu…" at bounding box center [595, 549] width 186 height 50
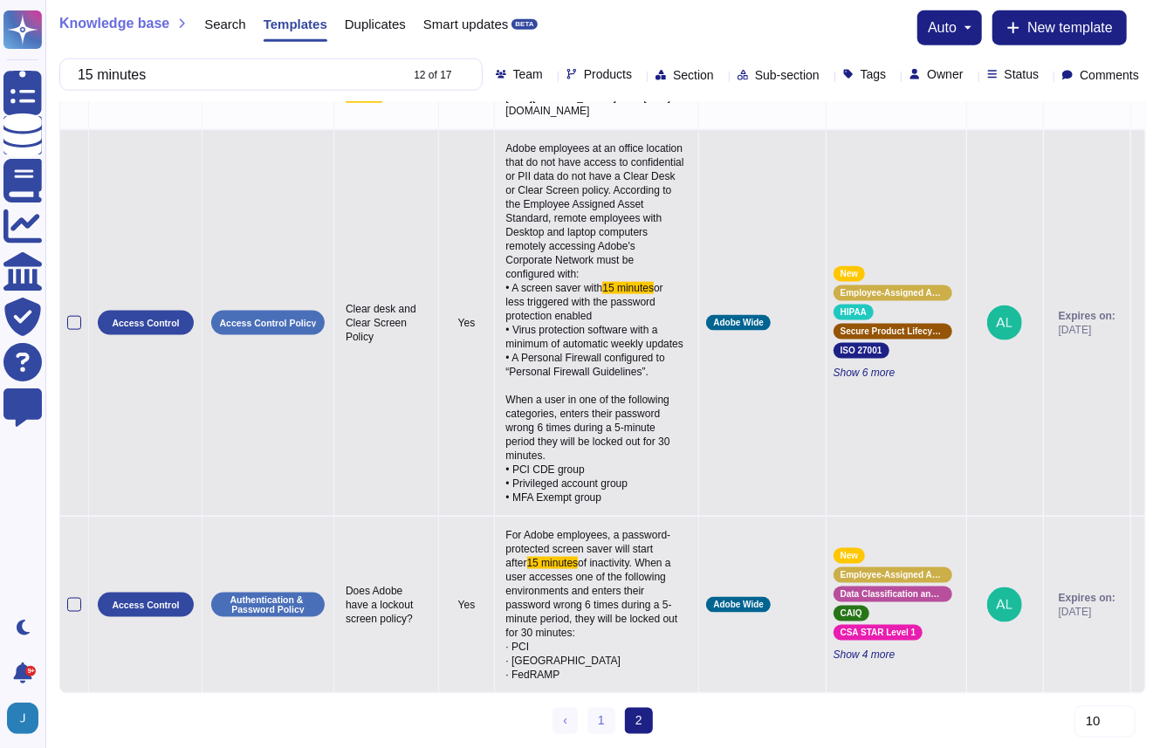
scroll to position [1171, 0]
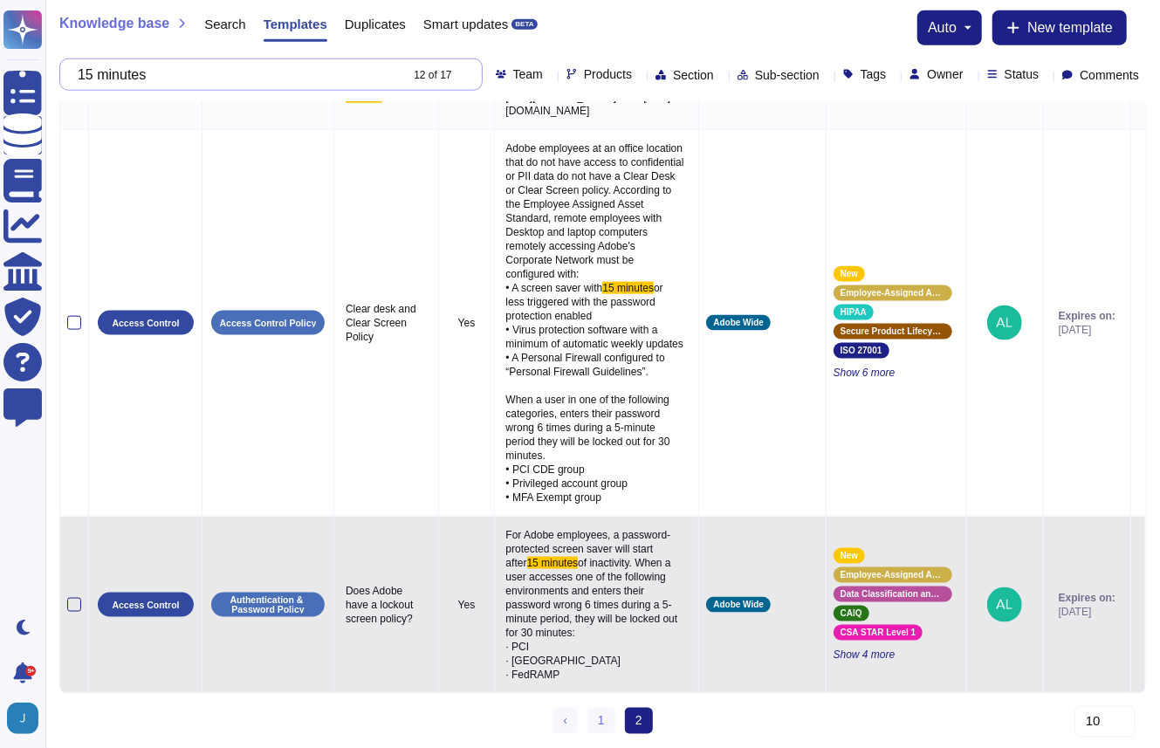
click at [175, 74] on input "15 minutes" at bounding box center [233, 74] width 329 height 31
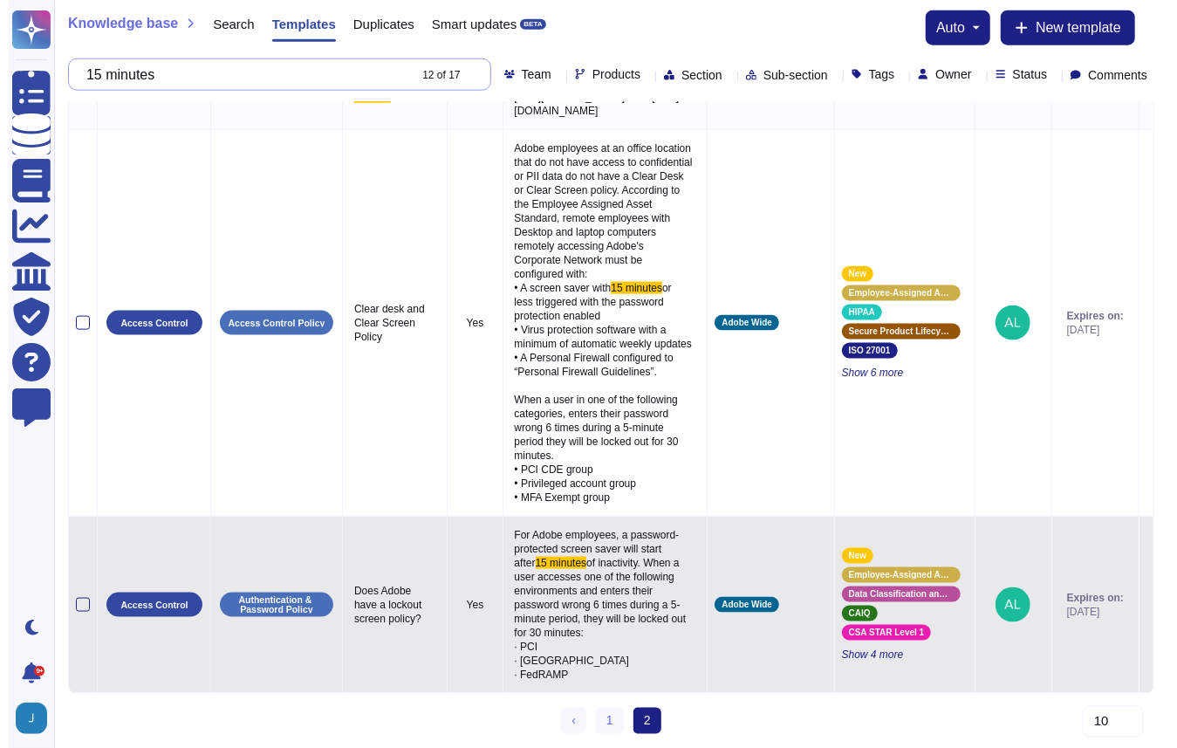
paste input "Do your Third Parties access, process and/or store client information?"
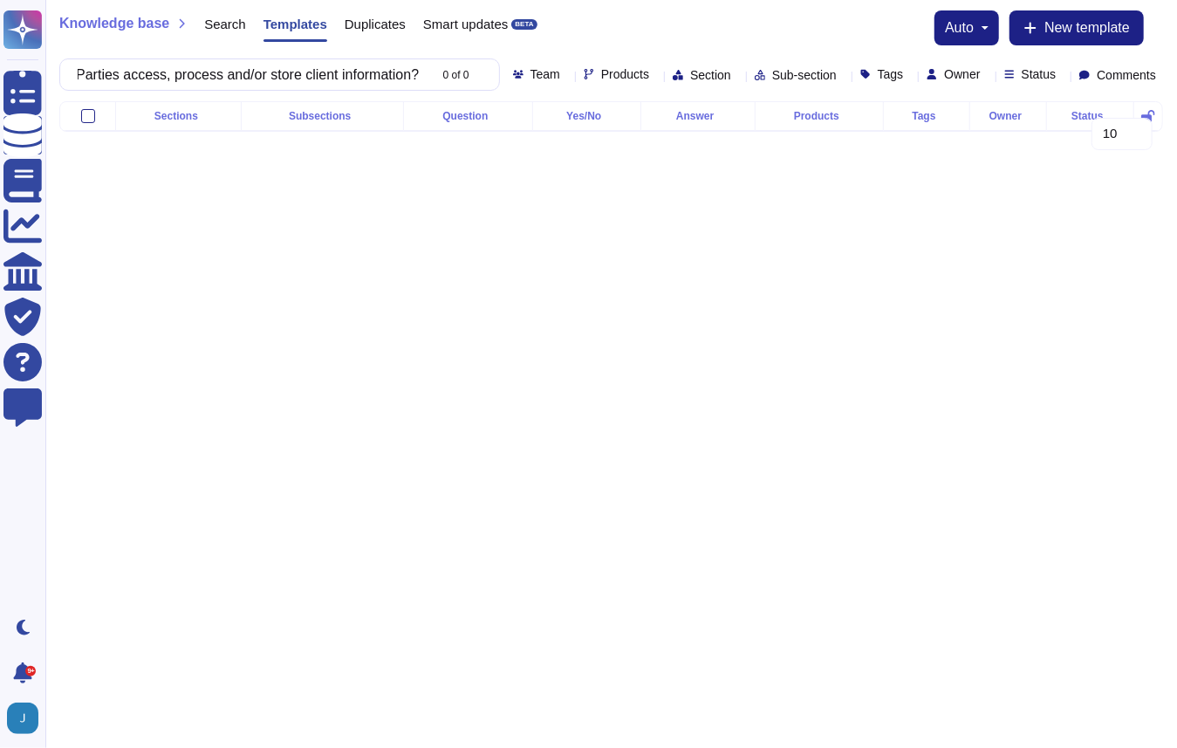
type input "Do your Third Parties access, process and/or store client information?"
click at [208, 28] on span "Search" at bounding box center [225, 23] width 42 height 13
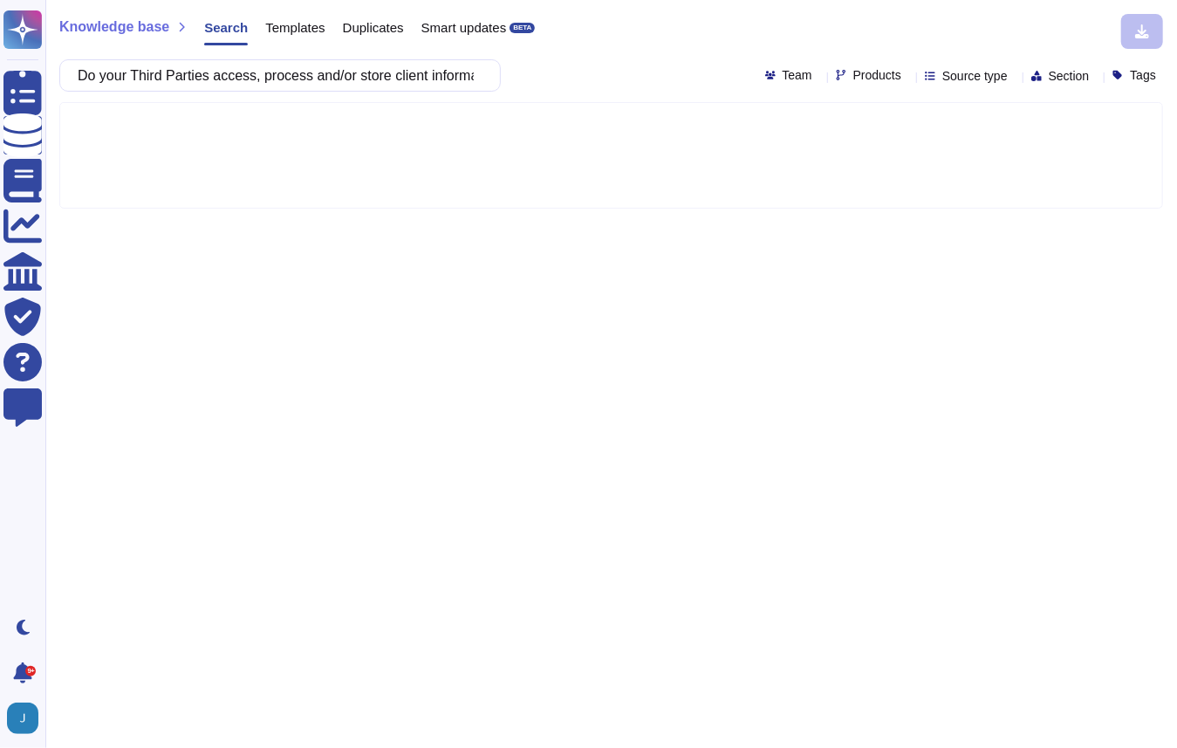
scroll to position [0, 57]
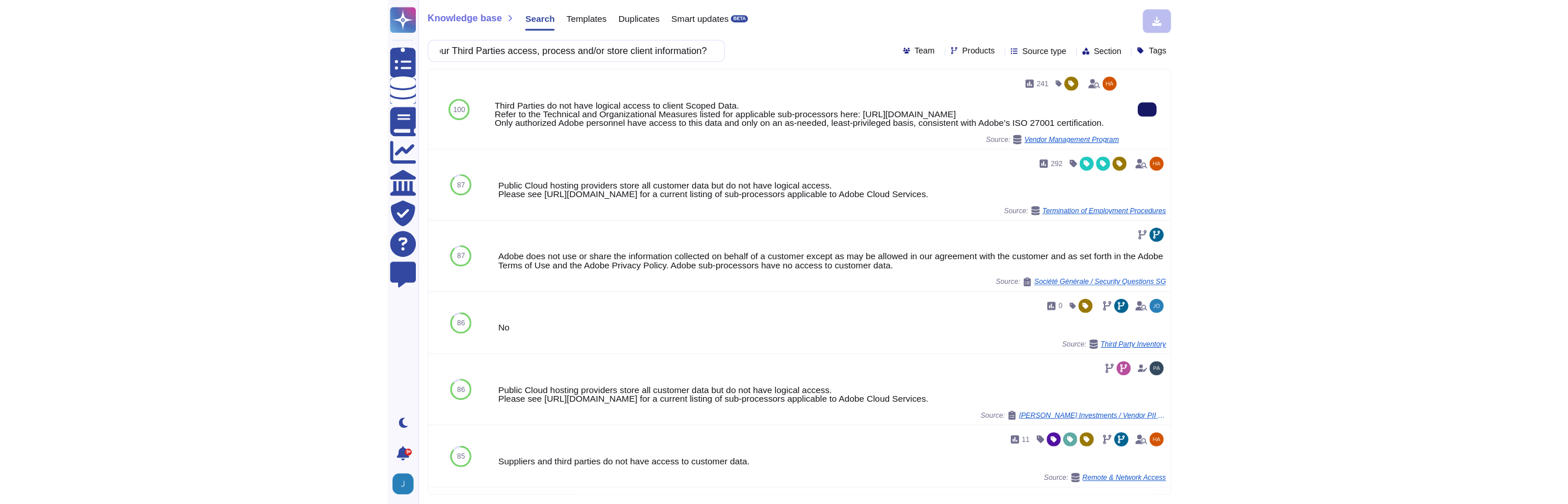
scroll to position [0, 0]
